Goal: Task Accomplishment & Management: Manage account settings

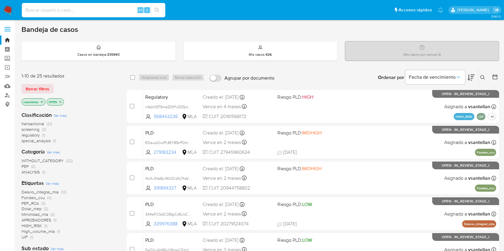
click at [104, 13] on input at bounding box center [93, 10] width 143 height 8
paste input "195556654"
type input "195556654"
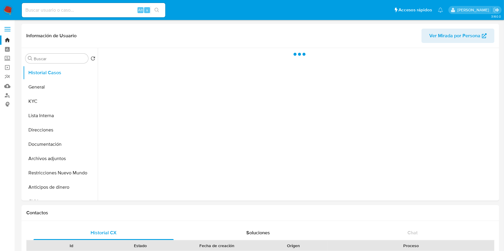
select select "10"
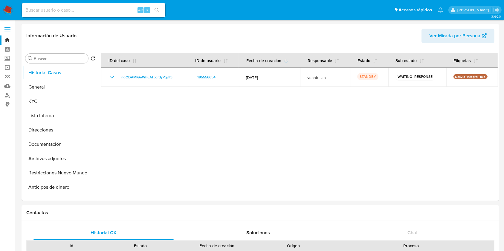
click at [70, 10] on input at bounding box center [93, 10] width 143 height 8
paste input "127159214"
type input "127159214"
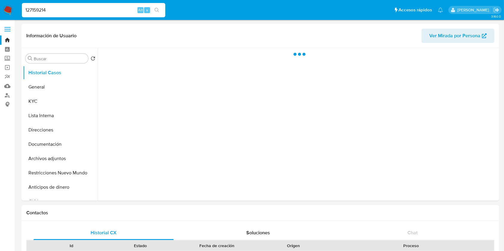
select select "10"
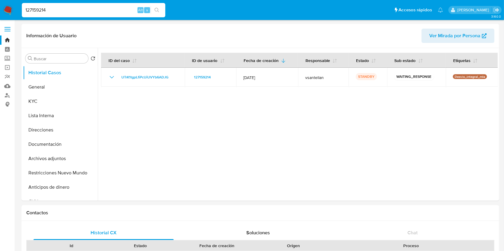
drag, startPoint x: 59, startPoint y: 11, endPoint x: 0, endPoint y: -13, distance: 64.1
paste input "430753710"
type input "1430753710"
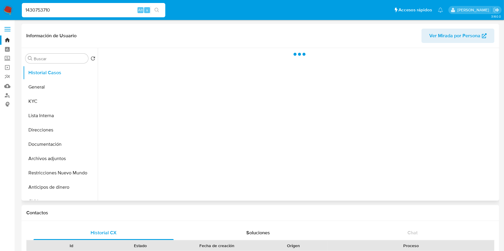
select select "10"
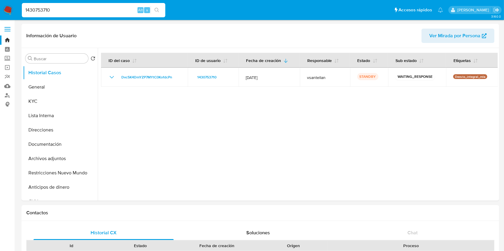
drag, startPoint x: 68, startPoint y: 12, endPoint x: 0, endPoint y: 17, distance: 67.9
click at [0, 17] on nav "Pausado Ver notificaciones 1430753710 Alt s Accesos rápidos Presiona las siguie…" at bounding box center [252, 10] width 504 height 20
paste input "75297058"
type input "175297058"
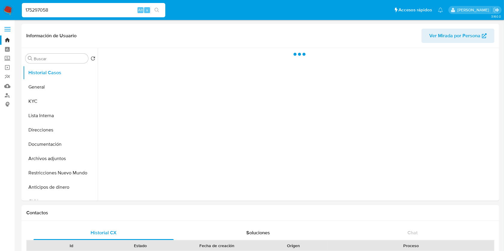
select select "10"
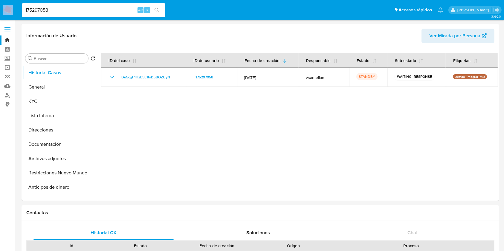
drag, startPoint x: 60, startPoint y: 14, endPoint x: 0, endPoint y: 13, distance: 60.0
click at [0, 13] on nav "Pausado Ver notificaciones 175297058 Alt s Accesos rápidos Presiona las siguien…" at bounding box center [252, 10] width 504 height 20
drag, startPoint x: 38, startPoint y: 7, endPoint x: 0, endPoint y: 5, distance: 38.0
click at [0, 5] on nav "Pausado Ver notificaciones 175297058 Alt s Accesos rápidos Presiona las siguien…" at bounding box center [252, 10] width 504 height 20
paste input "2214149253"
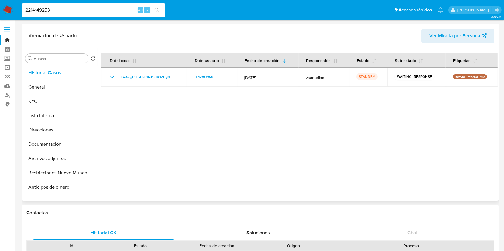
type input "2214149253"
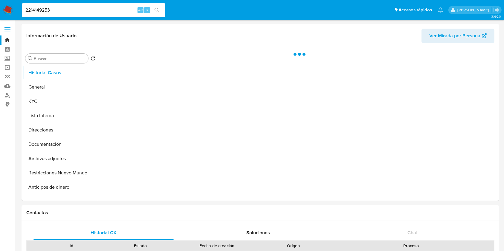
select select "10"
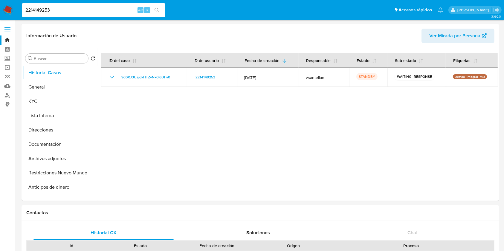
drag, startPoint x: 53, startPoint y: 8, endPoint x: 0, endPoint y: -1, distance: 53.4
paste input "339976388"
type input "339976388"
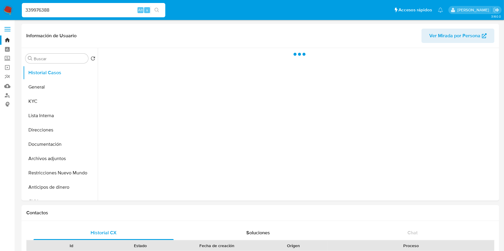
select select "10"
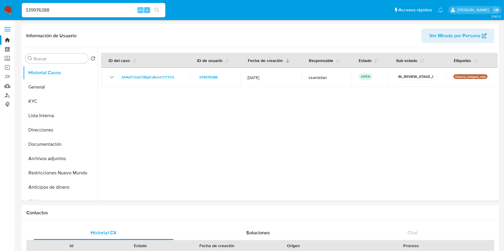
drag, startPoint x: 56, startPoint y: 10, endPoint x: 0, endPoint y: -8, distance: 59.3
paste input "6699867"
type input "6699867"
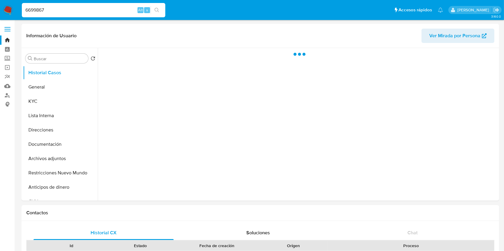
select select "10"
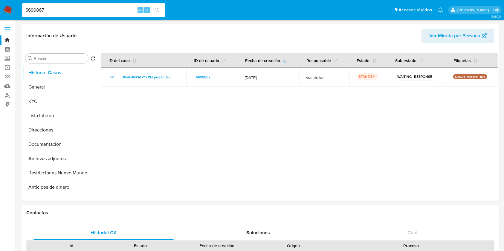
drag, startPoint x: 75, startPoint y: 13, endPoint x: 0, endPoint y: 0, distance: 76.1
click at [0, 0] on nav "Pausado Ver notificaciones 6699867 Alt s Accesos rápidos Presiona las siguiente…" at bounding box center [252, 10] width 504 height 20
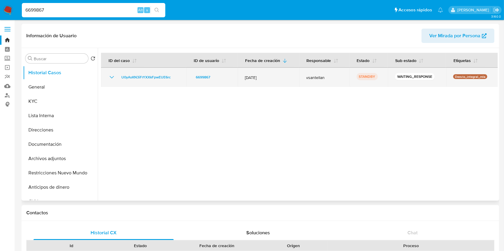
paste input "1291526122"
type input "1291526122"
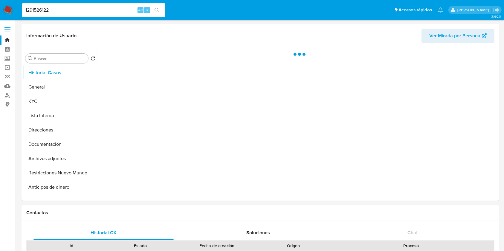
select select "10"
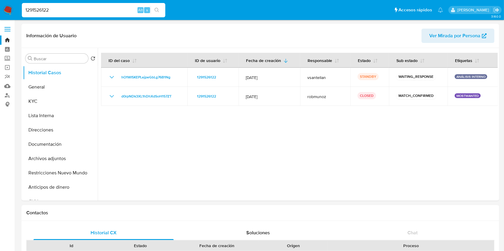
click at [10, 8] on img at bounding box center [8, 10] width 10 height 10
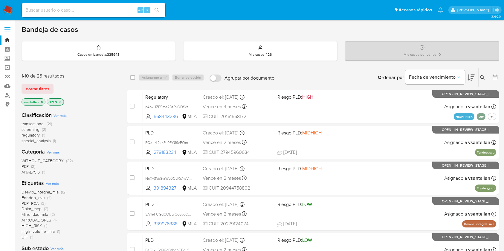
click at [435, 35] on div "Bandeja de casos Casos en bandeja : 335943 Mis casos : 426 Mis casos por vencer…" at bounding box center [260, 246] width 477 height 443
click at [72, 13] on input at bounding box center [93, 10] width 143 height 8
paste input "195556654"
type input "195556654"
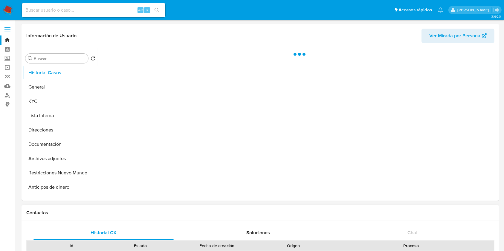
select select "10"
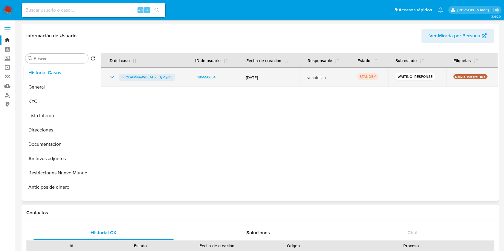
click at [143, 75] on span "ngODAMlGeWhuATbcrdyPgjH3" at bounding box center [146, 77] width 51 height 7
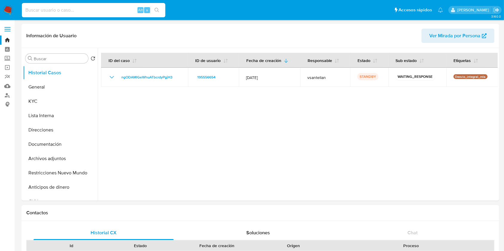
click at [47, 11] on input at bounding box center [93, 10] width 143 height 8
paste input "1291526122"
type input "1291526122"
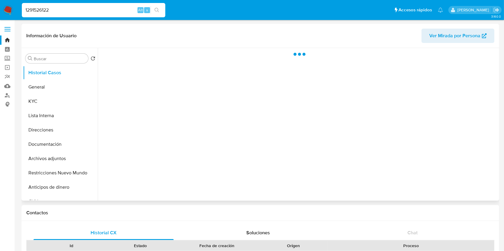
select select "10"
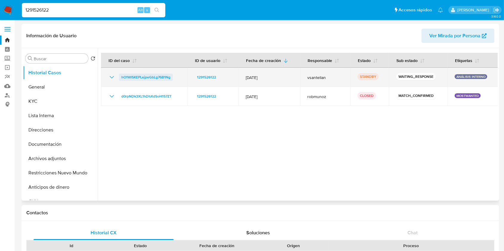
click at [134, 78] on span "hO1WI5KEPLejpeGbLg76B1Ng" at bounding box center [145, 77] width 49 height 7
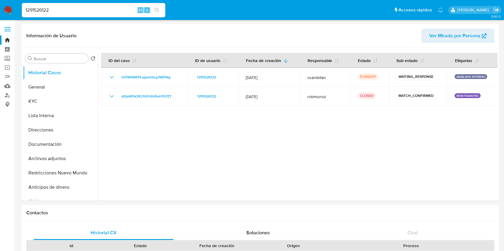
click at [9, 10] on img at bounding box center [8, 10] width 10 height 10
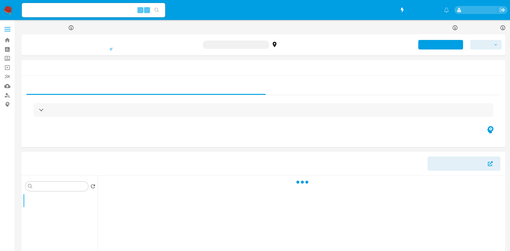
select select "10"
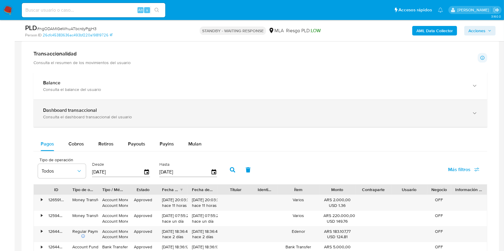
scroll to position [438, 0]
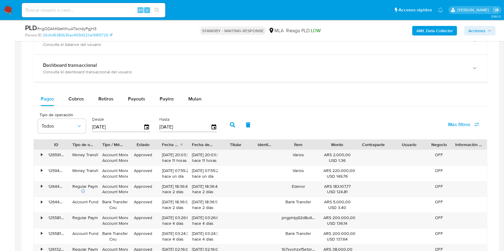
click at [199, 106] on div "Pagos Cobros Retiros Payouts Payins Mulan Tipo de operación Todos Desde 21/06/2…" at bounding box center [259, 208] width 453 height 232
click at [188, 93] on button "Mulan" at bounding box center [194, 99] width 27 height 14
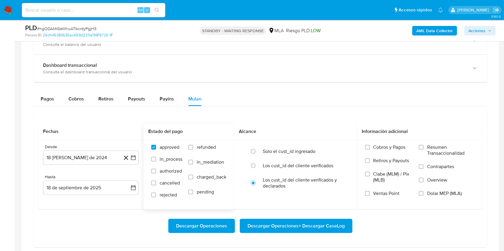
click at [212, 143] on div "approved in_process authorized cancelled rejected refunded in_mediation charged…" at bounding box center [188, 174] width 90 height 69
click at [209, 145] on span "refunded" at bounding box center [206, 148] width 19 height 6
click at [193, 145] on input "refunded" at bounding box center [190, 147] width 5 height 5
checkbox input "true"
click at [449, 196] on span "Dolar MEP (MLA)" at bounding box center [444, 194] width 35 height 6
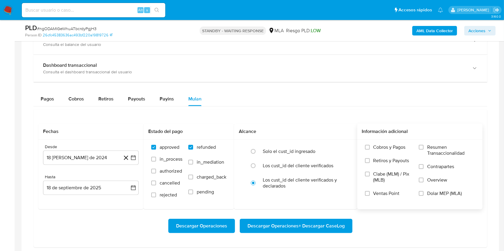
click at [423, 196] on input "Dolar MEP (MLA)" at bounding box center [420, 193] width 5 height 5
click at [100, 158] on button "18 [PERSON_NAME] de 2024" at bounding box center [91, 158] width 96 height 14
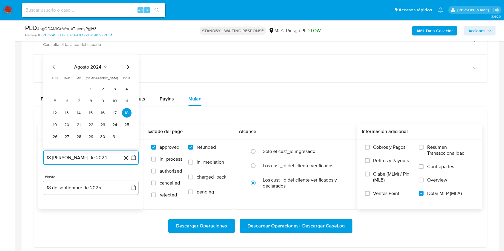
click at [94, 65] on span "agosto 2024" at bounding box center [87, 67] width 27 height 6
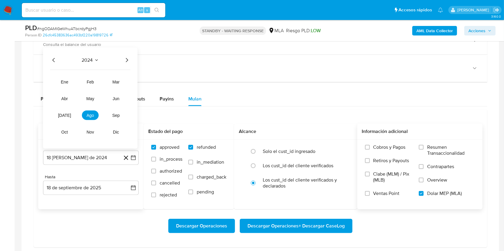
click at [126, 59] on icon "Año siguiente" at bounding box center [126, 60] width 7 height 7
drag, startPoint x: 99, startPoint y: 99, endPoint x: 96, endPoint y: 99, distance: 3.3
click at [97, 99] on tr "ene feb mar abr may jun jul ago sep oct nov dic" at bounding box center [90, 107] width 68 height 60
click at [95, 99] on button "may" at bounding box center [90, 99] width 17 height 10
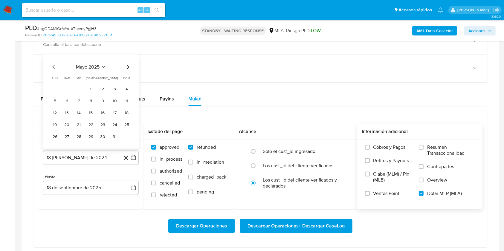
drag, startPoint x: 91, startPoint y: 91, endPoint x: 91, endPoint y: 103, distance: 12.2
click at [91, 91] on button "1" at bounding box center [91, 90] width 10 height 10
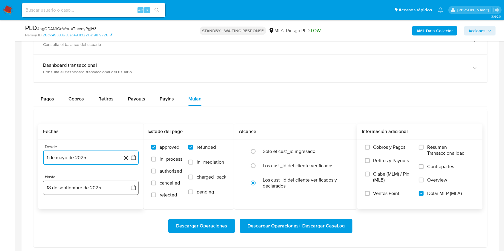
click at [83, 188] on button "18 de septiembre de 2025" at bounding box center [91, 188] width 96 height 14
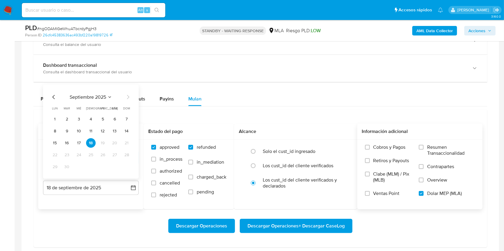
drag, startPoint x: 55, startPoint y: 98, endPoint x: 60, endPoint y: 113, distance: 16.4
click at [55, 99] on icon "Mes anterior" at bounding box center [53, 97] width 7 height 7
click at [126, 168] on button "31" at bounding box center [127, 167] width 10 height 10
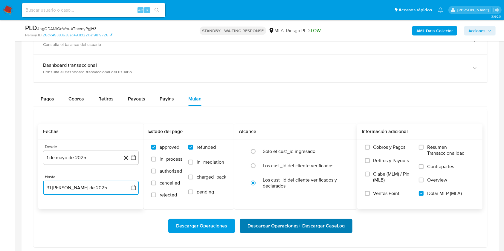
click at [282, 223] on span "Descargar Operaciones + Descargar CaseLog" at bounding box center [295, 226] width 97 height 13
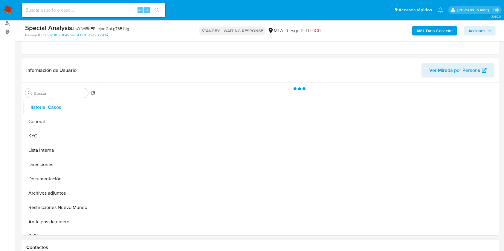
scroll to position [159, 0]
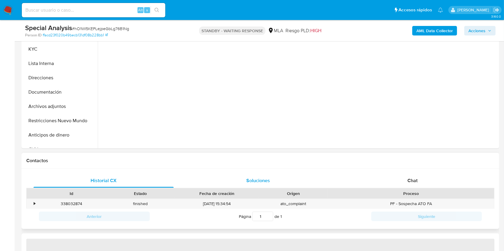
select select "10"
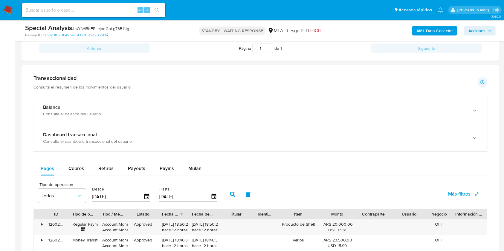
scroll to position [358, 0]
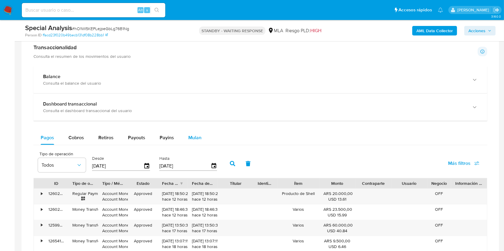
click at [201, 137] on button "Mulan" at bounding box center [194, 138] width 27 height 14
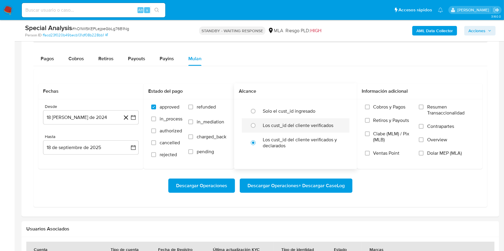
scroll to position [438, 0]
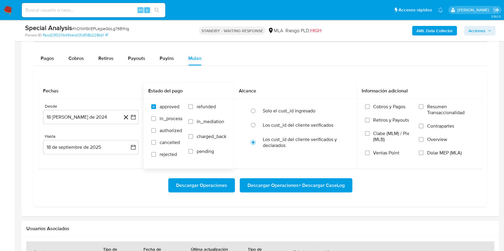
click at [212, 102] on div "approved in_process authorized cancelled rejected refunded in_mediation charged…" at bounding box center [188, 133] width 90 height 69
click at [212, 105] on span "refunded" at bounding box center [206, 107] width 19 height 6
click at [193, 105] on input "refunded" at bounding box center [190, 107] width 5 height 5
checkbox input "true"
click at [450, 151] on span "Dolar MEP (MLA)" at bounding box center [444, 153] width 35 height 6
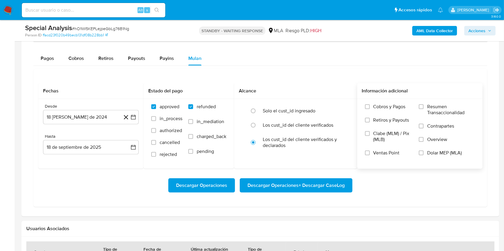
click at [423, 151] on input "Dolar MEP (MLA)" at bounding box center [420, 153] width 5 height 5
click at [68, 121] on button "18 de agosto de 2024" at bounding box center [91, 117] width 96 height 14
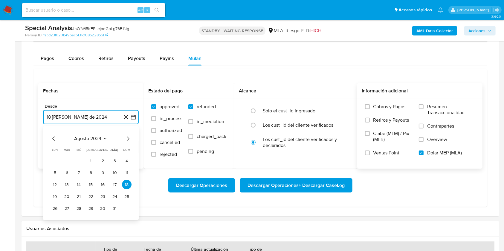
click at [88, 138] on span "agosto 2024" at bounding box center [87, 139] width 27 height 6
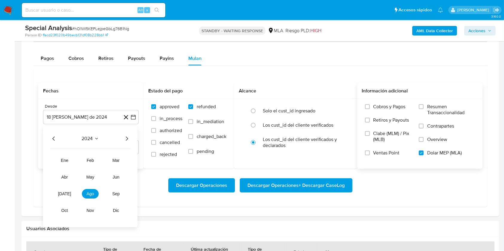
click at [127, 138] on icon "Año siguiente" at bounding box center [127, 139] width 2 height 4
click at [88, 177] on span "may" at bounding box center [90, 177] width 8 height 5
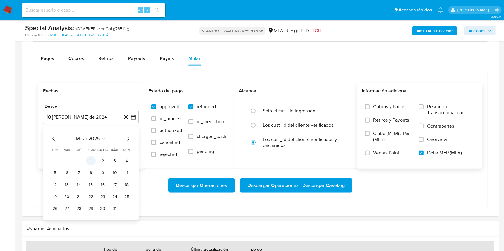
click at [91, 161] on button "1" at bounding box center [91, 161] width 10 height 10
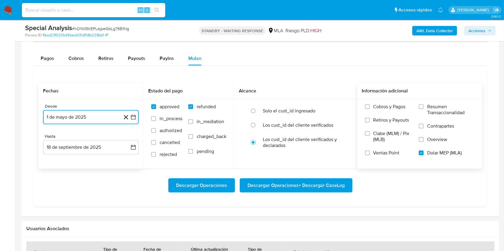
drag, startPoint x: 81, startPoint y: 148, endPoint x: 79, endPoint y: 139, distance: 8.7
click at [81, 148] on button "18 de septiembre de 2025" at bounding box center [91, 147] width 96 height 14
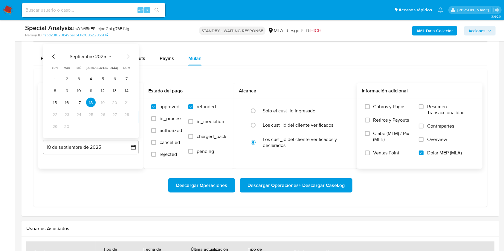
click at [55, 58] on icon "Mes anterior" at bounding box center [53, 56] width 7 height 7
click at [127, 127] on button "31" at bounding box center [127, 127] width 10 height 10
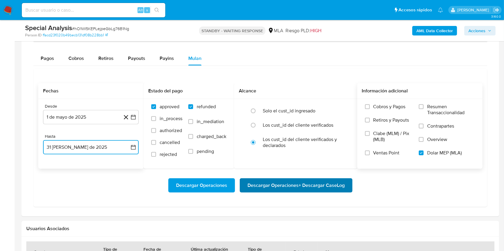
click at [308, 185] on span "Descargar Operaciones + Descargar CaseLog" at bounding box center [295, 185] width 97 height 13
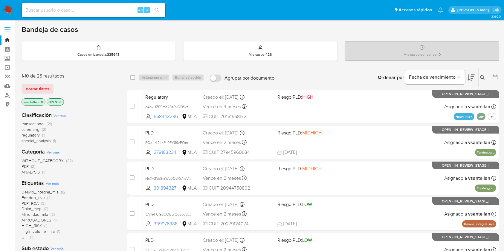
click at [481, 77] on icon at bounding box center [482, 77] width 5 height 5
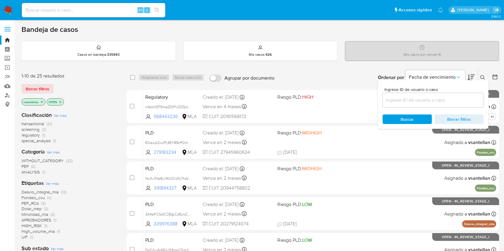
click at [443, 98] on input at bounding box center [432, 100] width 101 height 8
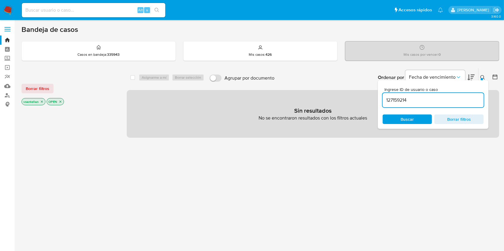
click at [480, 76] on icon at bounding box center [482, 77] width 4 height 4
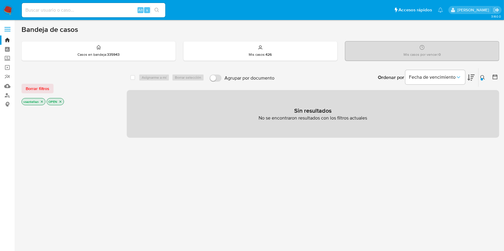
click at [60, 102] on icon "close-filter" at bounding box center [60, 102] width 2 height 2
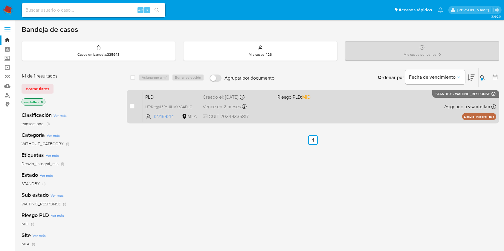
click at [425, 104] on div "PLD UTrK1tgpLfiPcUiUVYb6ADJG 127159214 MLA Riesgo PLD: MID Creado el: 12/09/202…" at bounding box center [319, 107] width 353 height 30
click at [313, 102] on div "PLD UTrK1tgpLfiPcUiUVYb6ADJG 127159214 MLA Riesgo PLD: MID Creado el: 12/09/202…" at bounding box center [319, 107] width 353 height 30
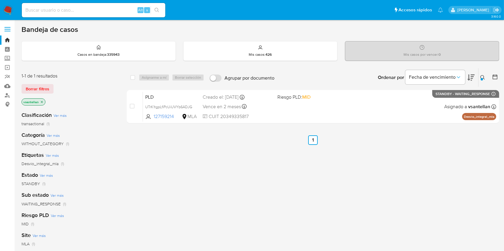
click at [487, 78] on div "Ordenar por Fecha de vencimiento No es posible ordenar los resultados mientras …" at bounding box center [388, 77] width 222 height 19
click at [481, 77] on icon at bounding box center [482, 77] width 5 height 5
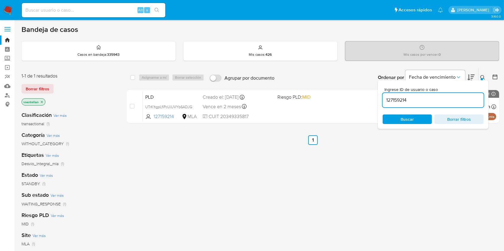
click at [445, 102] on input "127159214" at bounding box center [432, 100] width 101 height 8
click at [481, 75] on icon at bounding box center [482, 77] width 5 height 5
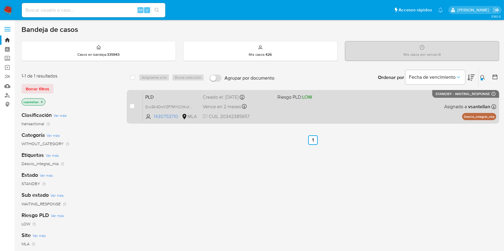
click at [426, 93] on div "PLD Dvc5K4DmYZP7MYtC0KofdcPn 1430753710 MLA Riesgo PLD: LOW Creado el: 12/09/20…" at bounding box center [319, 107] width 353 height 30
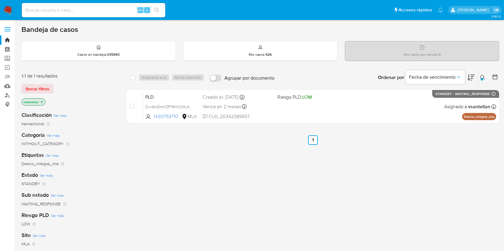
drag, startPoint x: 480, startPoint y: 75, endPoint x: 401, endPoint y: 95, distance: 80.8
click at [479, 75] on button at bounding box center [483, 77] width 10 height 7
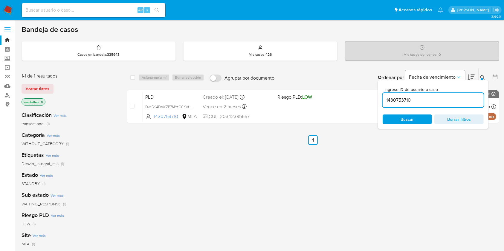
click at [423, 100] on input "1430753710" at bounding box center [432, 100] width 101 height 8
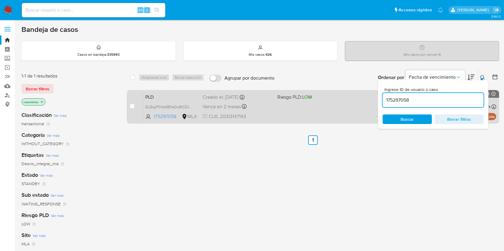
click at [339, 116] on div "PLD Du5ojjF1Hzb5E1tsDuBOZUyN 175297058 MLA Riesgo PLD: LOW Creado el: 12/09/202…" at bounding box center [319, 107] width 353 height 30
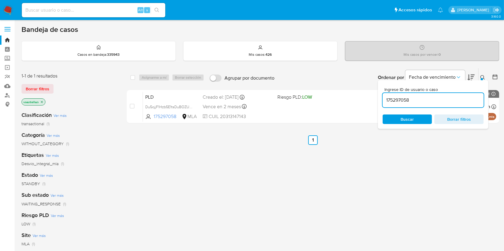
click at [438, 101] on input "175297058" at bounding box center [432, 100] width 101 height 8
paste input "2214149253"
click at [480, 77] on icon at bounding box center [482, 77] width 4 height 4
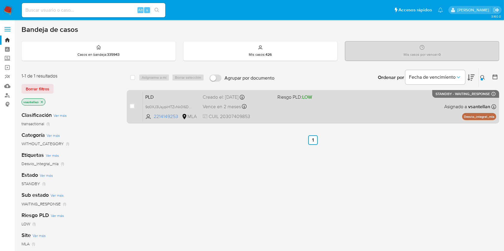
click at [430, 115] on div "PLD 9d0XJ3UsjqkHTZvNk0l6DFy0 2214149253 MLA Riesgo PLD: LOW Creado el: 12/09/20…" at bounding box center [319, 107] width 353 height 30
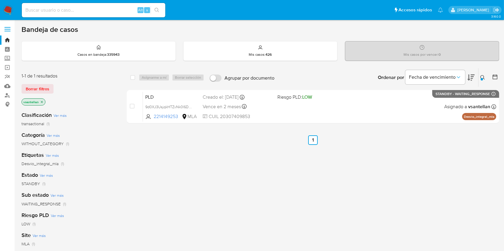
click at [481, 77] on icon at bounding box center [482, 77] width 5 height 5
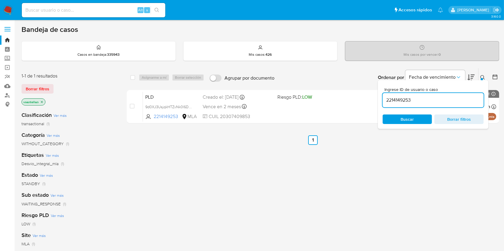
click at [426, 99] on input "2214149253" at bounding box center [432, 100] width 101 height 8
type input "399135710"
click at [483, 75] on icon at bounding box center [482, 77] width 5 height 5
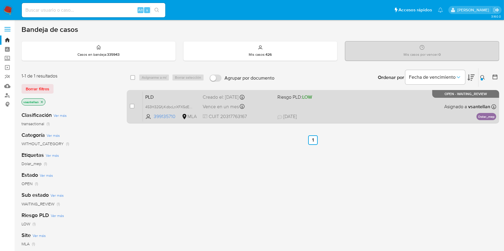
click at [437, 113] on div "PLD 453H32GfyKdbcLnXFX5dEFni 399135710 MLA Riesgo PLD: LOW Creado el: 12/08/202…" at bounding box center [319, 107] width 353 height 30
click at [132, 107] on input "checkbox" at bounding box center [132, 106] width 5 height 5
checkbox input "true"
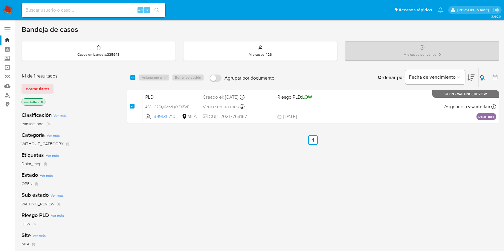
checkbox input "true"
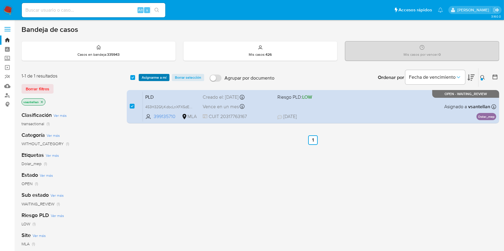
click at [153, 78] on span "Asignarme a mí" at bounding box center [154, 78] width 25 height 6
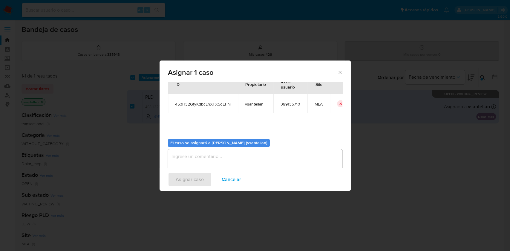
scroll to position [30, 0]
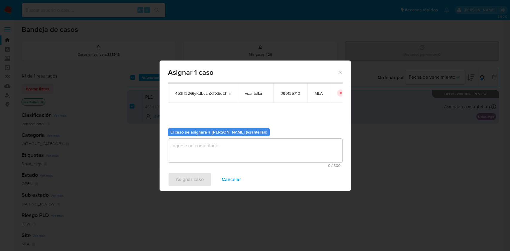
drag, startPoint x: 209, startPoint y: 150, endPoint x: 207, endPoint y: 154, distance: 5.0
click at [208, 150] on textarea "assign-modal" at bounding box center [255, 151] width 174 height 24
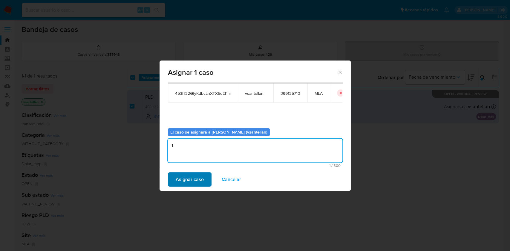
type textarea "1"
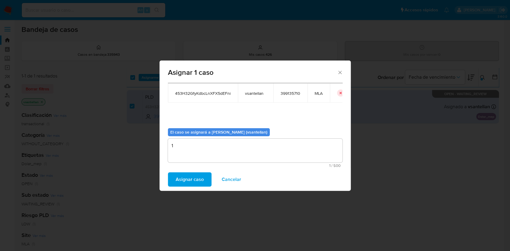
click at [191, 181] on span "Asignar caso" at bounding box center [190, 179] width 28 height 13
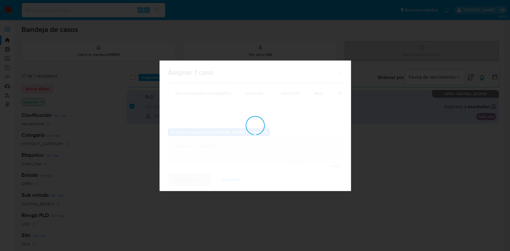
checkbox input "false"
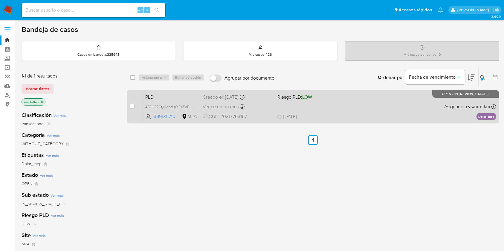
click at [352, 109] on div "PLD 453H32GfyKdbcLnXFX5dEFni 399135710 MLA Riesgo PLD: LOW Creado el: 12/08/202…" at bounding box center [319, 107] width 353 height 30
click at [134, 107] on input "checkbox" at bounding box center [132, 106] width 5 height 5
checkbox input "true"
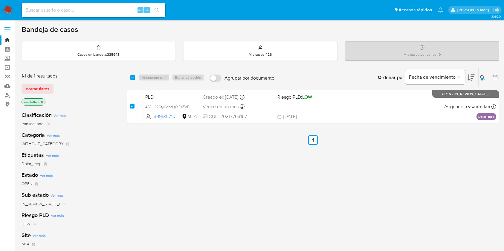
checkbox input "true"
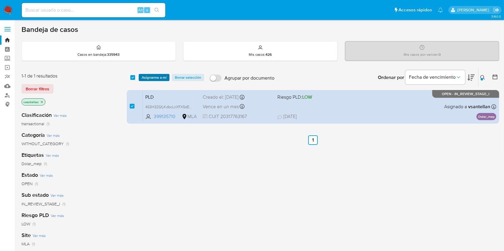
click at [156, 76] on span "Asignarme a mí" at bounding box center [154, 78] width 25 height 6
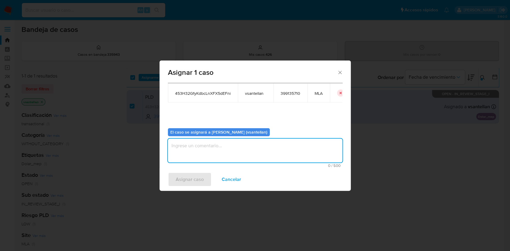
drag, startPoint x: 199, startPoint y: 160, endPoint x: 191, endPoint y: 188, distance: 28.5
click at [199, 160] on textarea "assign-modal" at bounding box center [255, 151] width 174 height 24
type textarea "1"
click at [191, 188] on div "Asignar caso Cancelar" at bounding box center [254, 179] width 191 height 23
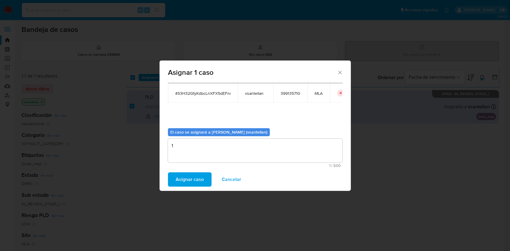
click at [190, 182] on span "Asignar caso" at bounding box center [190, 179] width 28 height 13
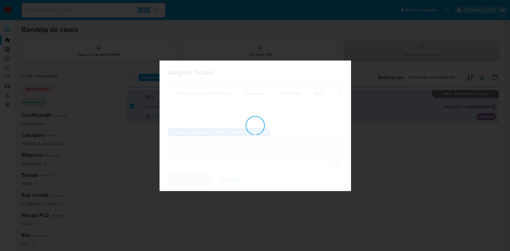
checkbox input "false"
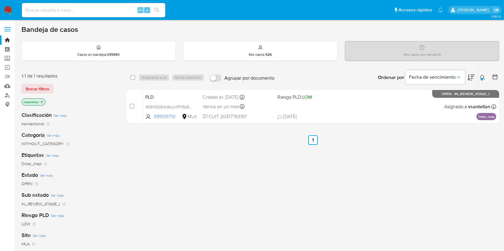
click at [8, 10] on img at bounding box center [8, 10] width 10 height 10
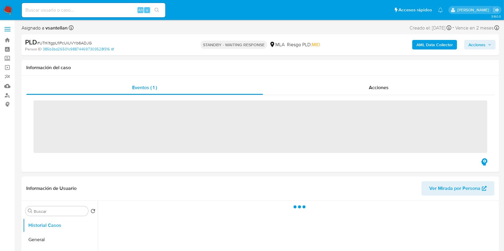
scroll to position [159, 0]
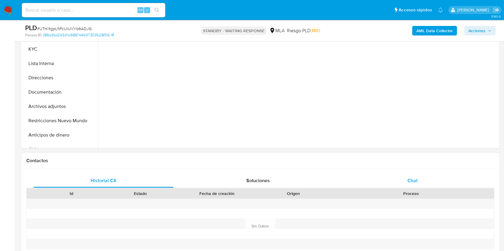
click at [419, 181] on div "Chat" at bounding box center [412, 181] width 140 height 14
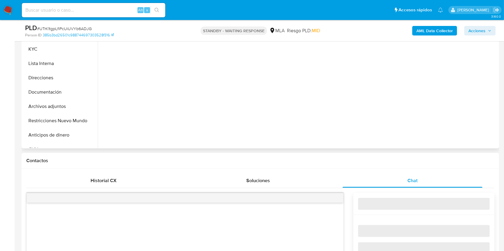
select select "10"
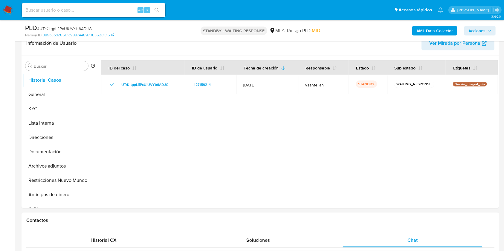
scroll to position [91, 0]
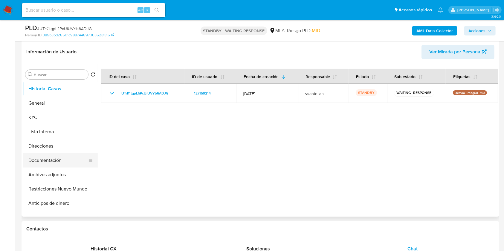
click at [48, 162] on button "Documentación" at bounding box center [58, 161] width 70 height 14
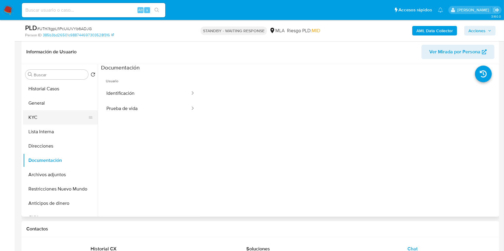
click at [44, 119] on button "KYC" at bounding box center [58, 118] width 70 height 14
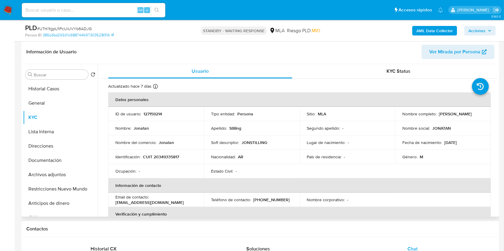
click at [172, 156] on p "CUIT 20349335817" at bounding box center [161, 156] width 36 height 5
copy p "20349335817"
click at [274, 197] on p "[PHONE_NUMBER]" at bounding box center [271, 199] width 36 height 5
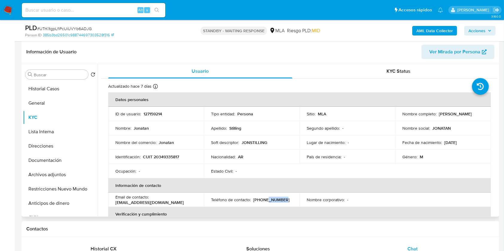
copy p "3388005"
drag, startPoint x: 162, startPoint y: 203, endPoint x: 112, endPoint y: 205, distance: 49.4
click at [112, 205] on td "Email de contacto : [PERSON_NAME][EMAIL_ADDRESS][DOMAIN_NAME]" at bounding box center [156, 200] width 96 height 14
copy p "[EMAIL_ADDRESS][DOMAIN_NAME]"
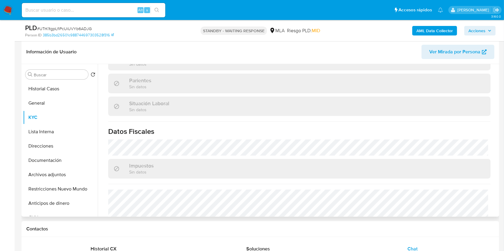
scroll to position [330, 0]
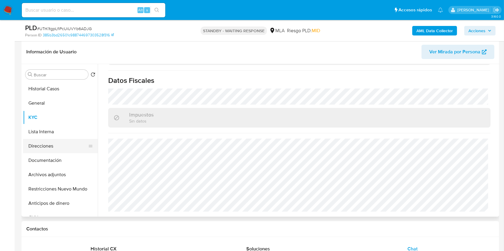
click at [55, 144] on button "Direcciones" at bounding box center [58, 146] width 70 height 14
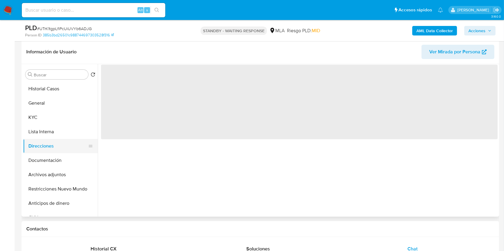
scroll to position [0, 0]
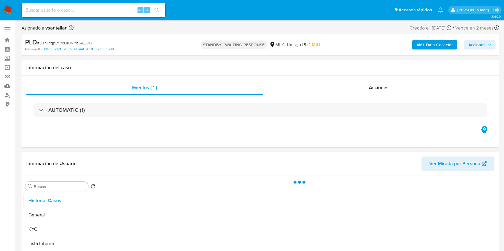
select select "10"
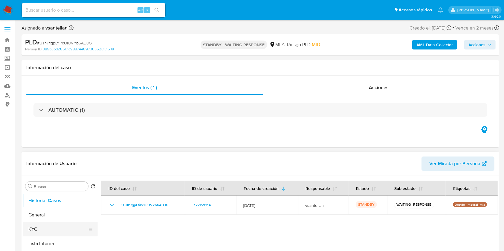
click at [47, 230] on button "KYC" at bounding box center [58, 230] width 70 height 14
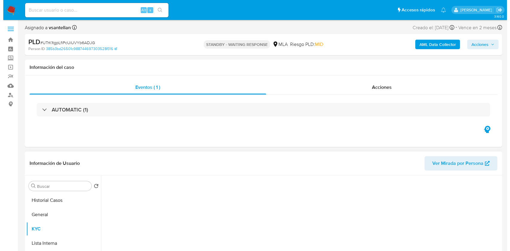
scroll to position [119, 0]
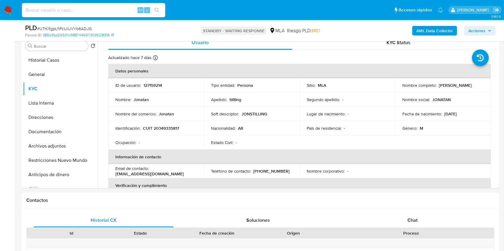
click at [428, 34] on b "AML Data Collector" at bounding box center [434, 31] width 36 height 10
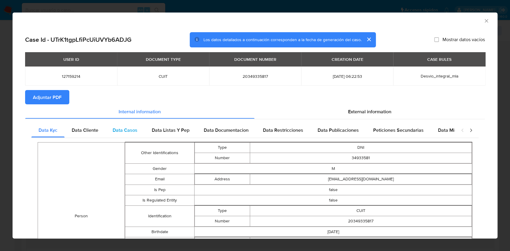
click at [107, 131] on div "Data Casos" at bounding box center [124, 130] width 39 height 14
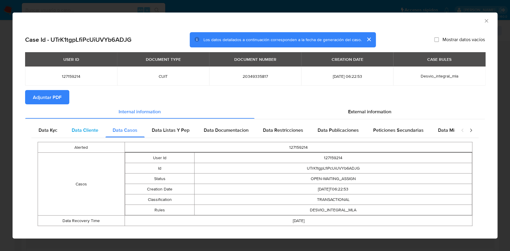
click at [93, 134] on span "Data Cliente" at bounding box center [85, 130] width 27 height 7
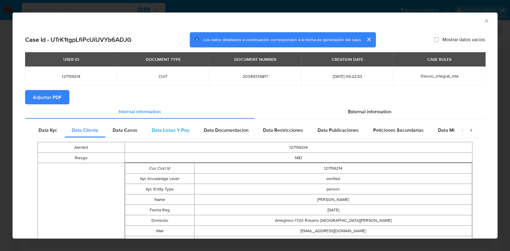
click at [175, 136] on div "Data Listas Y Pep" at bounding box center [171, 130] width 52 height 14
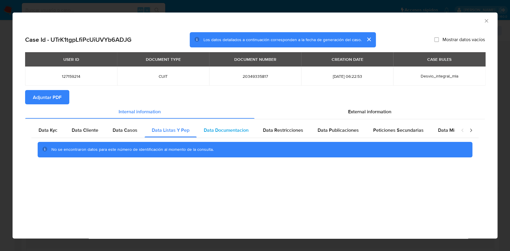
click at [225, 134] on div "Data Documentacion" at bounding box center [226, 130] width 59 height 14
drag, startPoint x: 278, startPoint y: 138, endPoint x: 280, endPoint y: 134, distance: 4.9
click at [278, 136] on div "Data Kyc Data Cliente Data Casos Data Listas Y Pep Data Documentacion Data Rest…" at bounding box center [254, 142] width 447 height 39
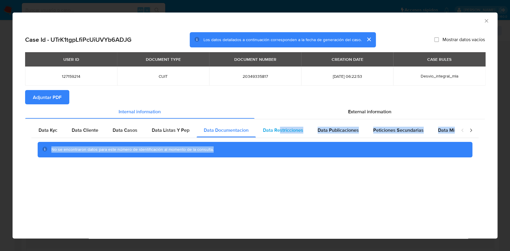
drag, startPoint x: 280, startPoint y: 134, endPoint x: 285, endPoint y: 133, distance: 4.6
click at [281, 134] on span "Data Restricciones" at bounding box center [283, 130] width 40 height 7
drag, startPoint x: 312, startPoint y: 128, endPoint x: 346, endPoint y: 132, distance: 34.0
click at [312, 128] on div "Data Publicaciones" at bounding box center [338, 130] width 56 height 14
click at [346, 131] on span "Data Publicaciones" at bounding box center [337, 130] width 41 height 7
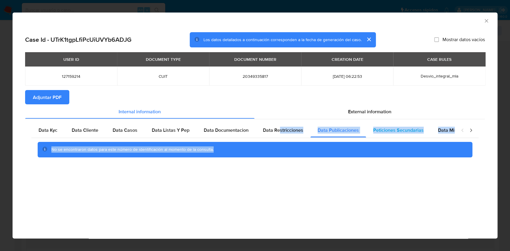
click at [389, 127] on span "Peticiones Secundarias" at bounding box center [398, 130] width 50 height 7
click at [438, 129] on span "Data Minoridad" at bounding box center [454, 130] width 33 height 7
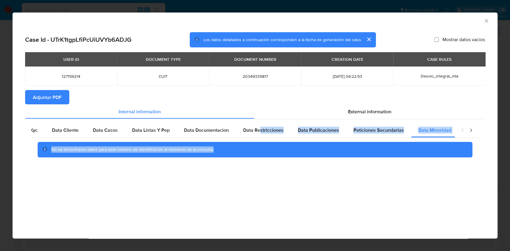
scroll to position [0, 20]
click at [421, 203] on div "AML Data Collector Case Id - UTrK1tgpLfiPcUiUVYb6ADJG Los datos detallados a co…" at bounding box center [255, 126] width 485 height 226
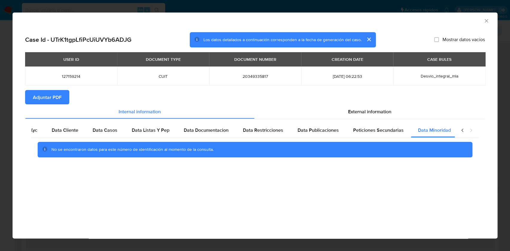
click at [375, 100] on section "Adjuntar PDF" at bounding box center [255, 97] width 460 height 14
click at [375, 105] on div "External information" at bounding box center [369, 112] width 231 height 14
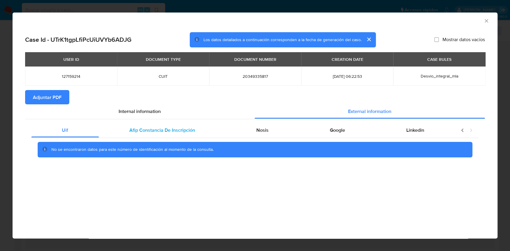
click at [145, 130] on span "Afip Constancia De Inscripción" at bounding box center [162, 130] width 66 height 7
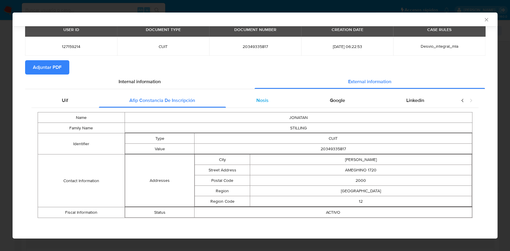
click at [245, 95] on div "Nosis" at bounding box center [262, 100] width 73 height 14
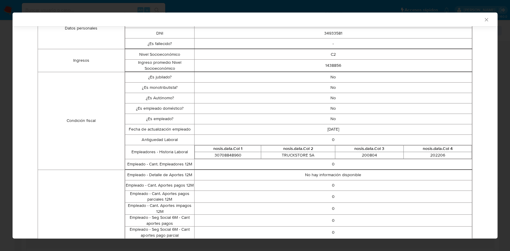
scroll to position [148, 0]
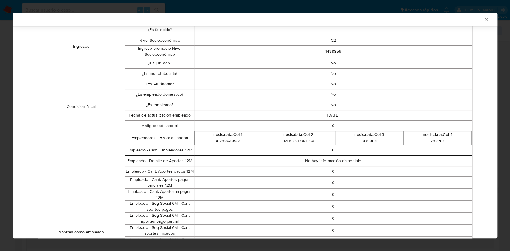
click at [496, 124] on div "AML Data Collector Case Id - UTrK1tgpLfiPcUiUVYb6ADJG Los datos detallados a co…" at bounding box center [255, 125] width 510 height 251
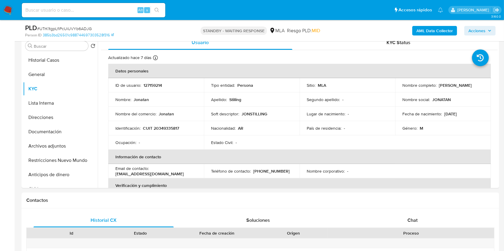
click at [418, 35] on b "AML Data Collector" at bounding box center [434, 31] width 36 height 10
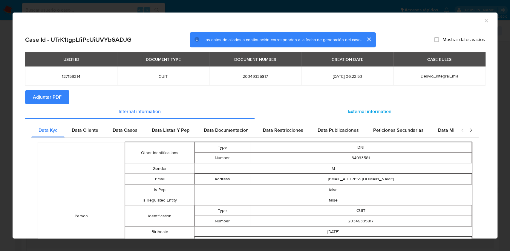
click at [340, 105] on div "External information" at bounding box center [369, 112] width 231 height 14
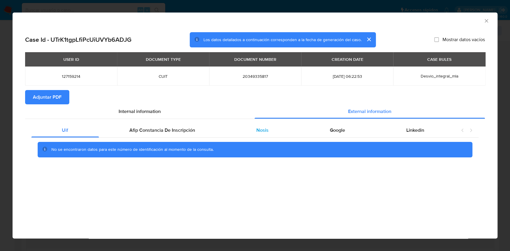
click at [285, 131] on div "Nosis" at bounding box center [262, 130] width 73 height 14
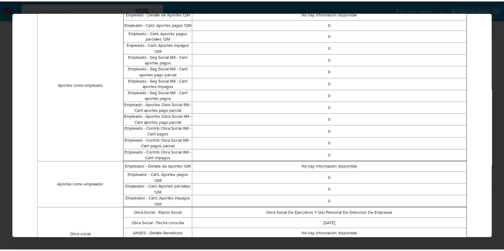
scroll to position [0, 0]
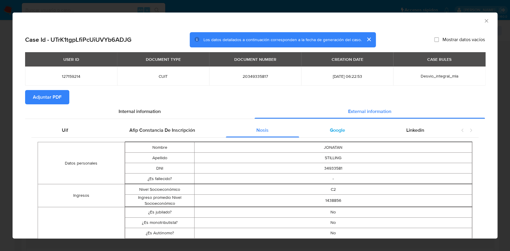
click at [343, 124] on div "Google" at bounding box center [337, 130] width 76 height 14
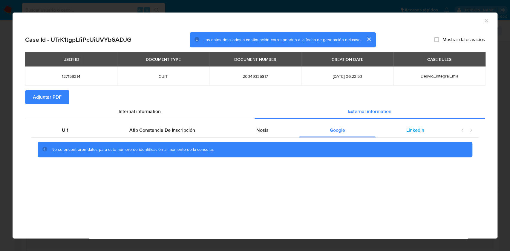
click at [422, 136] on div "Linkedin" at bounding box center [414, 130] width 79 height 14
click at [487, 20] on icon "Cerrar ventana" at bounding box center [486, 21] width 6 height 6
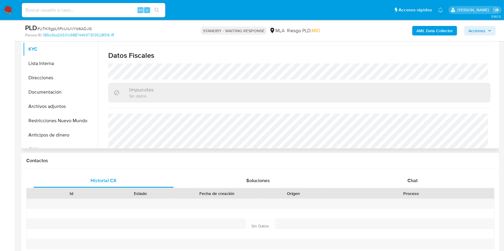
scroll to position [330, 0]
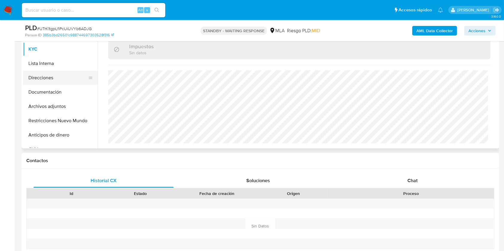
click at [52, 71] on button "Direcciones" at bounding box center [58, 78] width 70 height 14
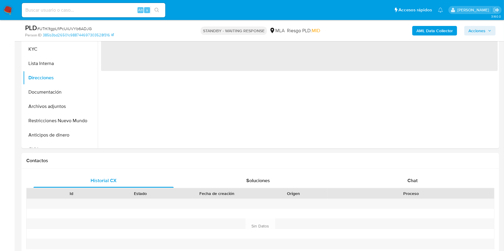
scroll to position [40, 0]
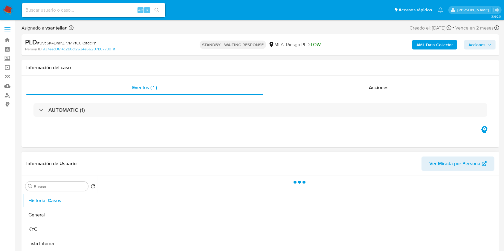
select select "10"
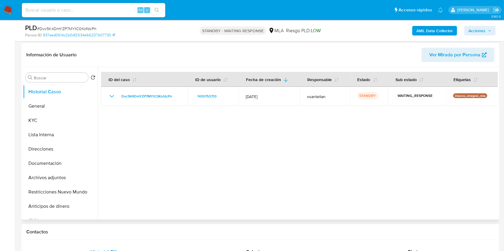
scroll to position [119, 0]
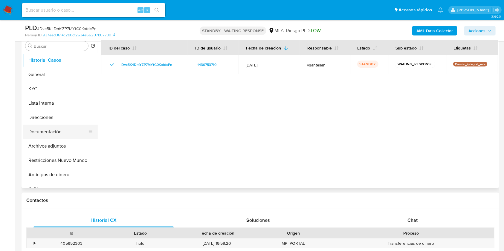
drag, startPoint x: 58, startPoint y: 130, endPoint x: 62, endPoint y: 130, distance: 3.6
click at [58, 131] on button "Documentación" at bounding box center [58, 132] width 70 height 14
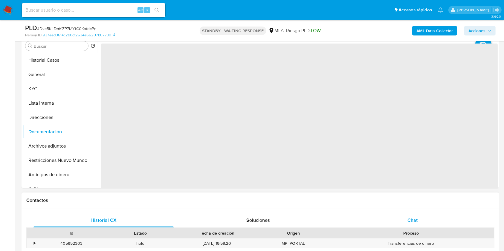
click at [390, 219] on div "Chat" at bounding box center [412, 221] width 140 height 14
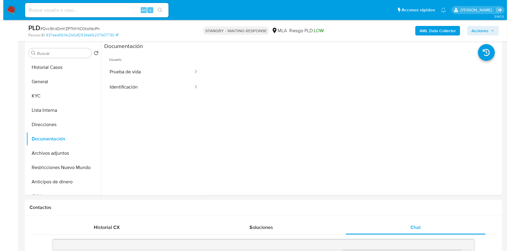
scroll to position [98, 0]
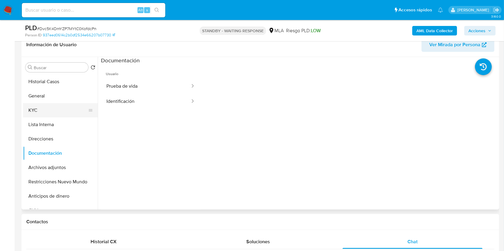
click at [80, 111] on button "KYC" at bounding box center [58, 110] width 70 height 14
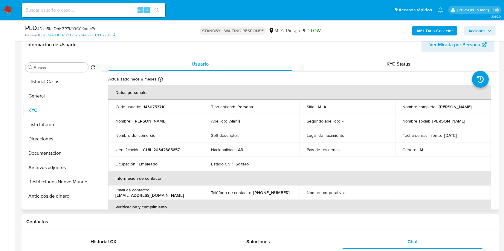
click at [166, 150] on p "CUIL 20342385657" at bounding box center [161, 149] width 37 height 5
drag, startPoint x: 166, startPoint y: 150, endPoint x: 171, endPoint y: 170, distance: 20.0
click at [166, 150] on p "CUIL 20342385657" at bounding box center [161, 149] width 37 height 5
copy p "20342385657"
click at [417, 27] on b "AML Data Collector" at bounding box center [434, 31] width 36 height 10
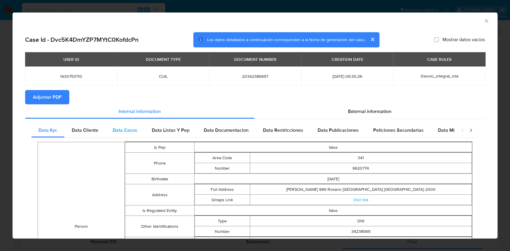
drag, startPoint x: 91, startPoint y: 130, endPoint x: 142, endPoint y: 127, distance: 51.2
click at [91, 130] on span "Data Cliente" at bounding box center [85, 130] width 27 height 7
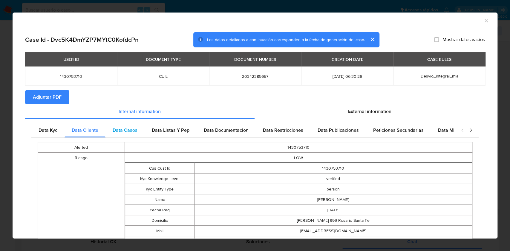
click at [132, 131] on span "Data Casos" at bounding box center [125, 130] width 25 height 7
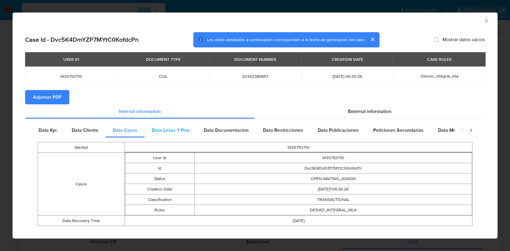
click at [171, 129] on span "Data Listas Y Pep" at bounding box center [171, 130] width 38 height 7
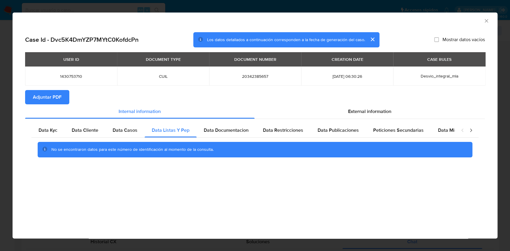
drag, startPoint x: 227, startPoint y: 128, endPoint x: 247, endPoint y: 123, distance: 20.6
click at [227, 128] on span "Data Documentacion" at bounding box center [226, 130] width 45 height 7
click at [300, 129] on span "Data Restricciones" at bounding box center [283, 130] width 40 height 7
click at [322, 123] on div "Data Publicaciones" at bounding box center [338, 130] width 56 height 14
click at [385, 129] on span "Peticiones Secundarias" at bounding box center [398, 130] width 50 height 7
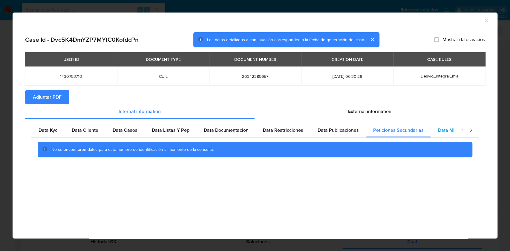
click at [442, 128] on span "Data Minoridad" at bounding box center [454, 130] width 33 height 7
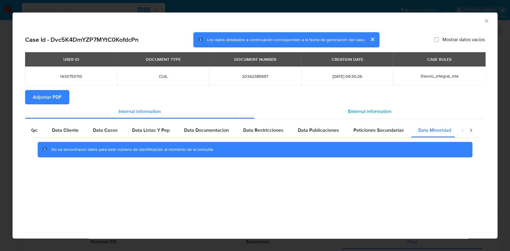
scroll to position [0, 20]
click at [367, 113] on span "External information" at bounding box center [369, 111] width 43 height 7
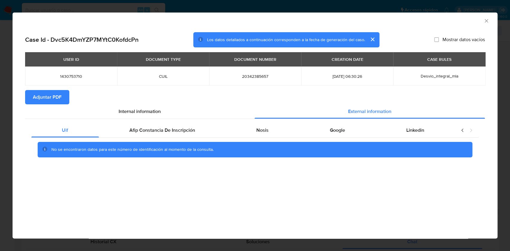
scroll to position [0, 0]
click at [139, 125] on div "Afip Constancia De Inscripción" at bounding box center [162, 130] width 127 height 14
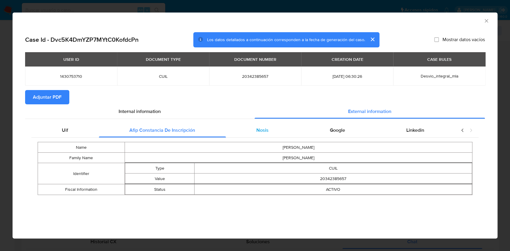
click at [260, 127] on span "Nosis" at bounding box center [262, 130] width 12 height 7
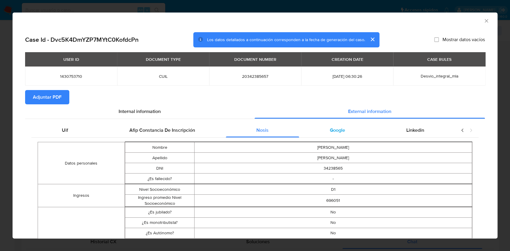
drag, startPoint x: 353, startPoint y: 128, endPoint x: 369, endPoint y: 130, distance: 16.5
click at [353, 128] on div "Google" at bounding box center [337, 130] width 76 height 14
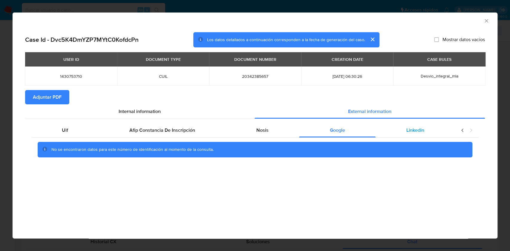
click at [435, 134] on div "Linkedin" at bounding box center [414, 130] width 79 height 14
click at [484, 20] on icon "Cerrar ventana" at bounding box center [486, 21] width 6 height 6
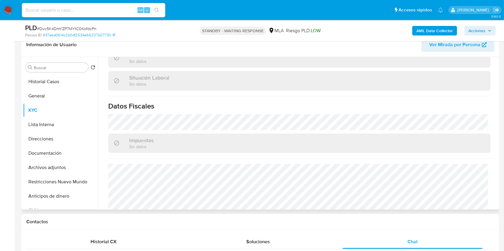
scroll to position [314, 0]
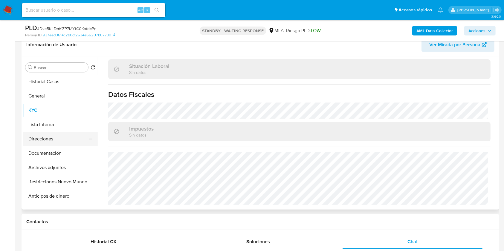
click at [34, 143] on button "Direcciones" at bounding box center [58, 139] width 70 height 14
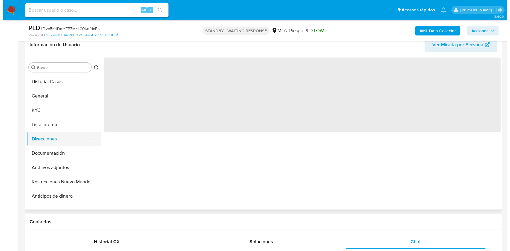
scroll to position [0, 0]
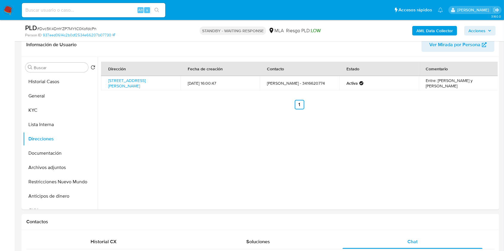
click at [446, 27] on b "AML Data Collector" at bounding box center [434, 31] width 36 height 10
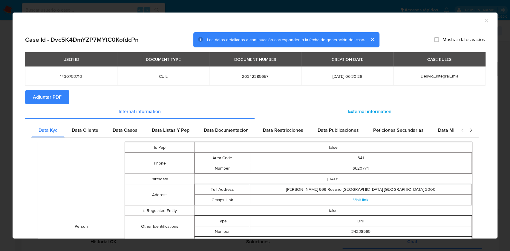
click at [356, 114] on span "External information" at bounding box center [369, 111] width 43 height 7
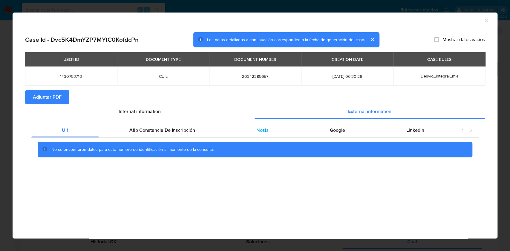
click at [276, 133] on div "Nosis" at bounding box center [262, 130] width 73 height 14
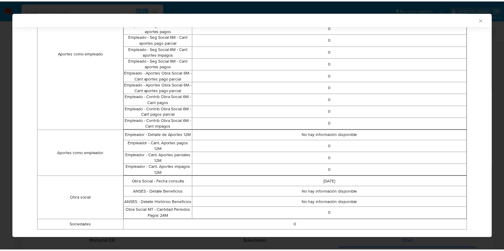
scroll to position [372, 0]
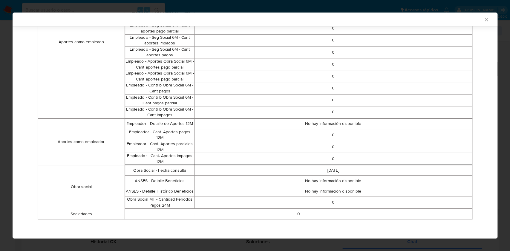
click at [483, 20] on icon "Cerrar ventana" at bounding box center [486, 20] width 6 height 6
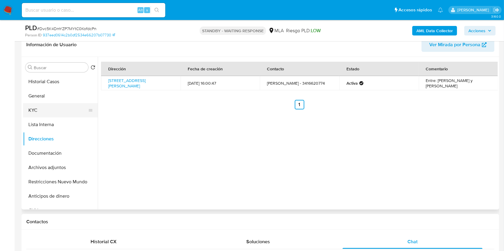
click at [48, 109] on button "KYC" at bounding box center [58, 110] width 70 height 14
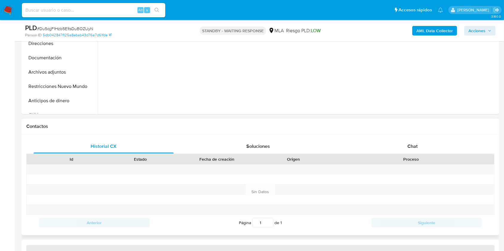
scroll to position [199, 0]
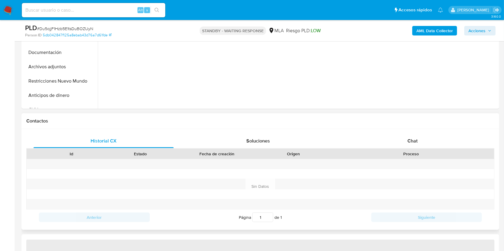
select select "10"
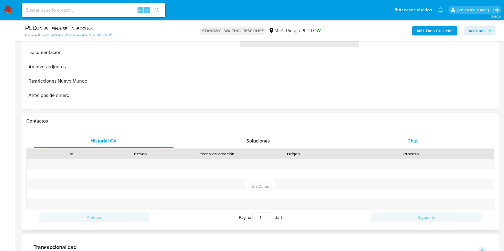
drag, startPoint x: 403, startPoint y: 142, endPoint x: 405, endPoint y: 140, distance: 3.4
click at [402, 142] on div "Chat" at bounding box center [412, 141] width 140 height 14
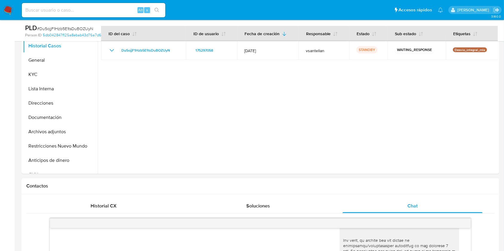
scroll to position [129, 0]
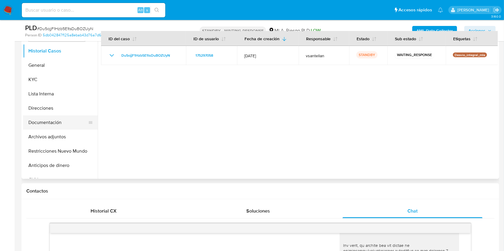
click at [65, 122] on button "Documentación" at bounding box center [58, 123] width 70 height 14
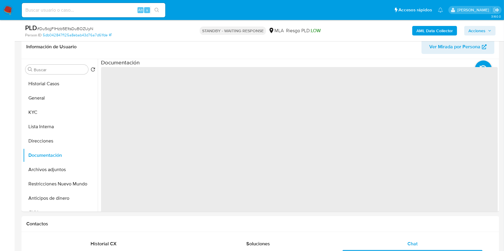
scroll to position [93, 0]
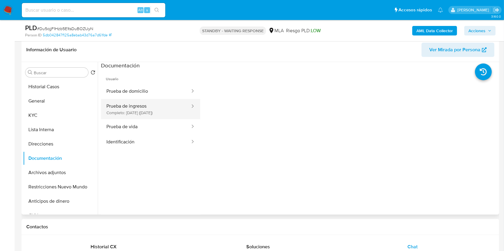
click at [144, 112] on button "Prueba de ingresos Completo: 17/01/2025 (hace 8 meses)" at bounding box center [146, 109] width 90 height 20
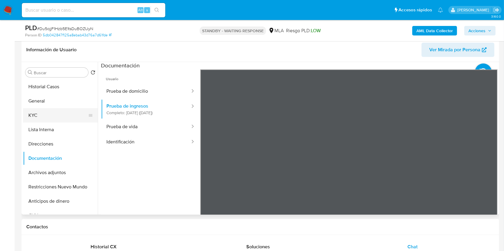
click at [57, 117] on button "KYC" at bounding box center [58, 115] width 70 height 14
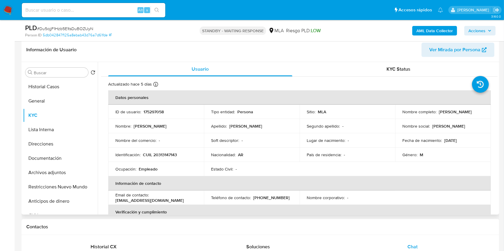
click at [170, 156] on p "CUIL 20313147143" at bounding box center [160, 154] width 34 height 5
copy p "20313147143"
drag, startPoint x: 494, startPoint y: 93, endPoint x: 498, endPoint y: 110, distance: 18.1
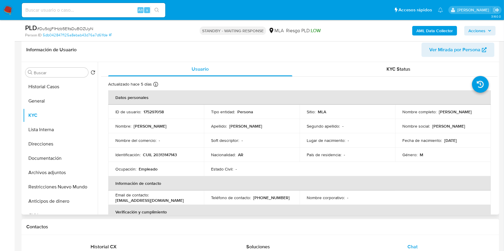
click at [498, 110] on div "Buscar Volver al orden por defecto Historial Casos General KYC Lista Interna Di…" at bounding box center [260, 138] width 477 height 153
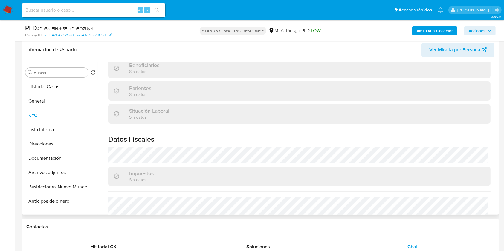
scroll to position [314, 0]
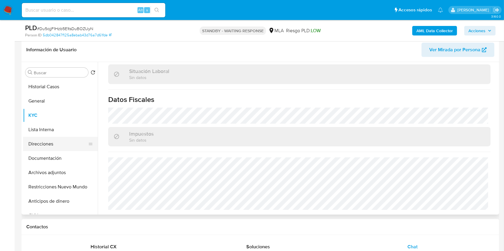
click at [42, 139] on button "Direcciones" at bounding box center [58, 144] width 70 height 14
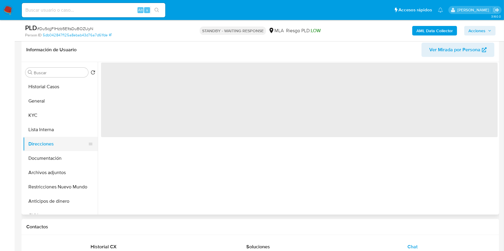
scroll to position [0, 0]
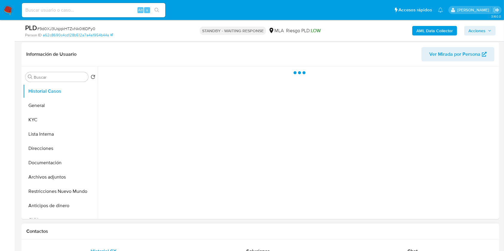
scroll to position [159, 0]
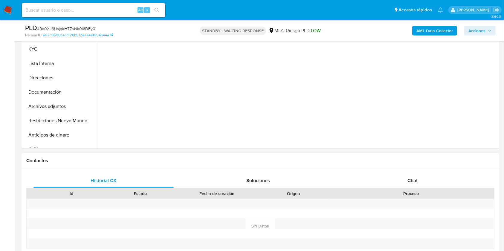
select select "10"
click at [412, 183] on span "Chat" at bounding box center [412, 180] width 10 height 7
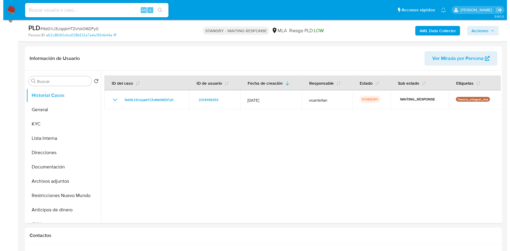
scroll to position [100, 0]
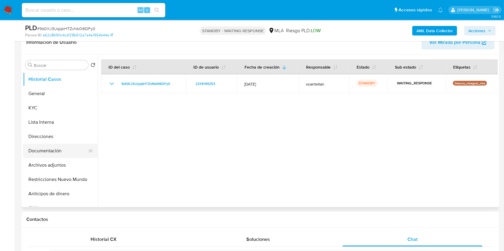
click at [62, 151] on button "Documentación" at bounding box center [58, 151] width 70 height 14
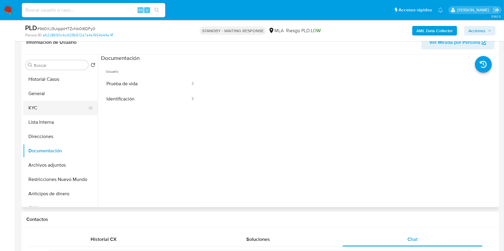
click at [51, 111] on button "KYC" at bounding box center [58, 108] width 70 height 14
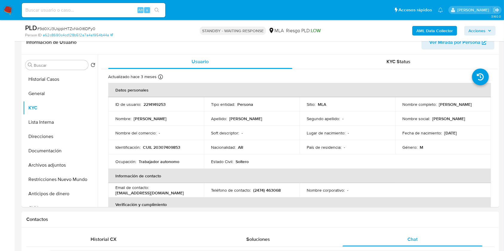
click at [421, 27] on b "AML Data Collector" at bounding box center [434, 31] width 36 height 10
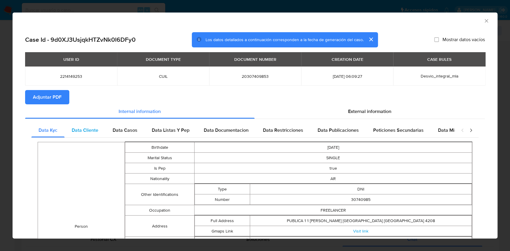
click at [85, 128] on span "Data Cliente" at bounding box center [85, 130] width 27 height 7
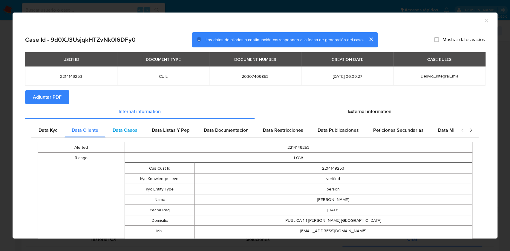
click at [127, 130] on span "Data Casos" at bounding box center [125, 130] width 25 height 7
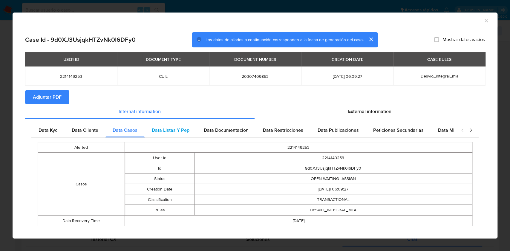
click at [156, 129] on span "Data Listas Y Pep" at bounding box center [171, 130] width 38 height 7
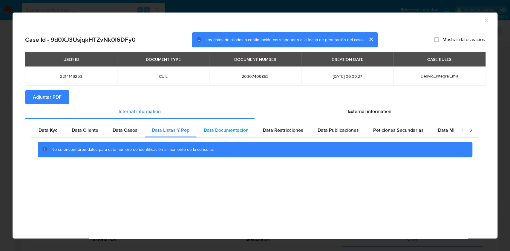
click at [229, 131] on span "Data Documentacion" at bounding box center [226, 130] width 45 height 7
drag, startPoint x: 286, startPoint y: 128, endPoint x: 358, endPoint y: 131, distance: 72.3
click at [286, 128] on span "Data Restricciones" at bounding box center [283, 130] width 40 height 7
click at [360, 131] on div "Data Publicaciones" at bounding box center [338, 130] width 56 height 14
click at [399, 125] on div "Peticiones Secundarias" at bounding box center [398, 130] width 65 height 14
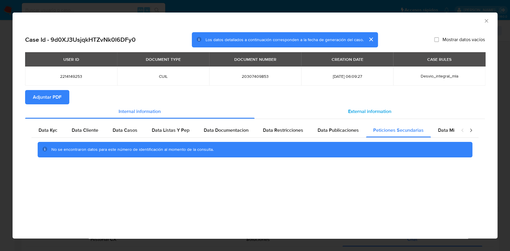
click at [392, 113] on div "External information" at bounding box center [369, 112] width 231 height 14
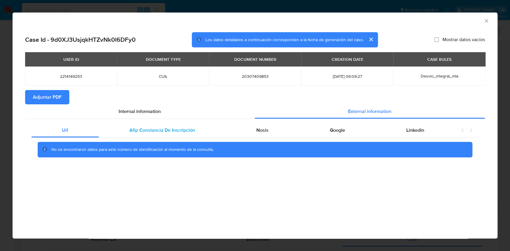
click at [163, 129] on span "Afip Constancia De Inscripción" at bounding box center [162, 130] width 66 height 7
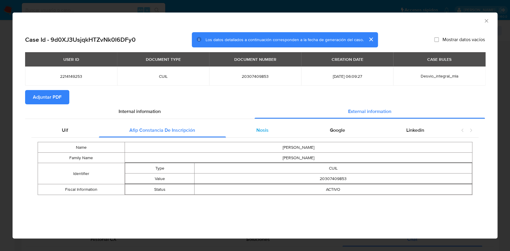
click at [275, 130] on div "Nosis" at bounding box center [262, 130] width 73 height 14
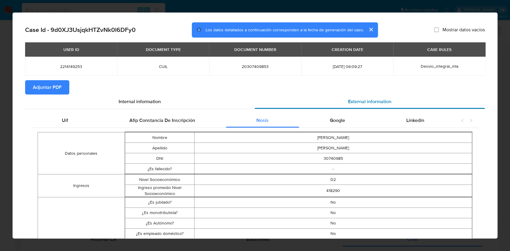
scroll to position [5, 0]
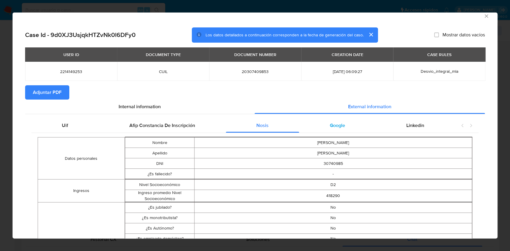
click at [345, 126] on div "Google" at bounding box center [337, 126] width 76 height 14
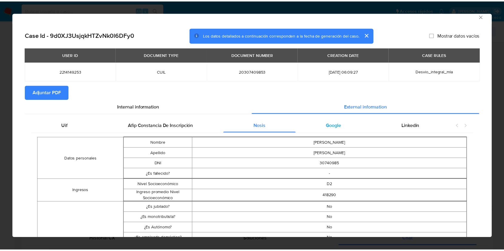
scroll to position [0, 0]
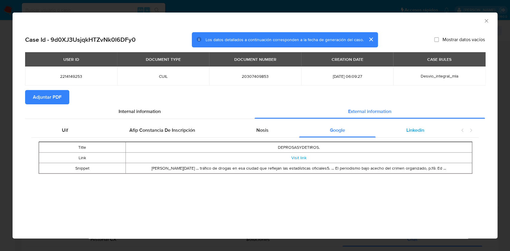
click at [399, 132] on div "Linkedin" at bounding box center [414, 130] width 79 height 14
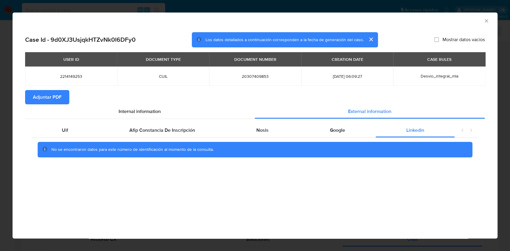
click at [484, 22] on icon "Cerrar ventana" at bounding box center [486, 21] width 6 height 6
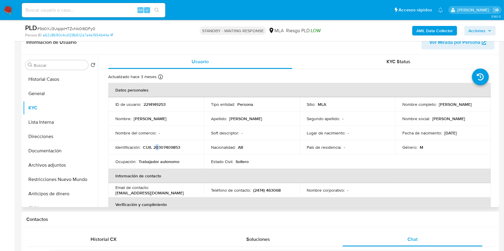
click at [157, 148] on p "CUIL 20307409853" at bounding box center [161, 147] width 37 height 5
click at [171, 152] on td "Identificación : CUIL 20307409853" at bounding box center [156, 147] width 96 height 14
click at [172, 147] on p "CUIL 20307409853" at bounding box center [161, 147] width 37 height 5
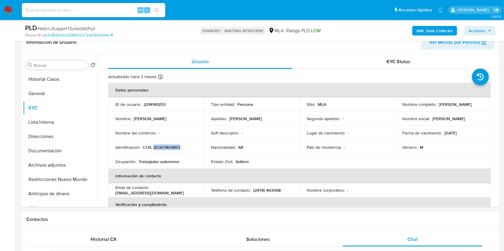
copy p "20307409853"
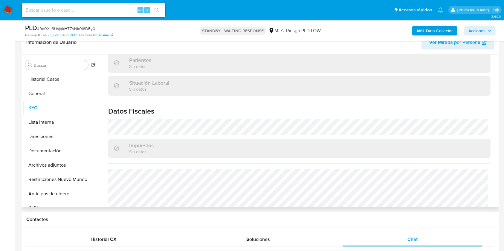
scroll to position [314, 0]
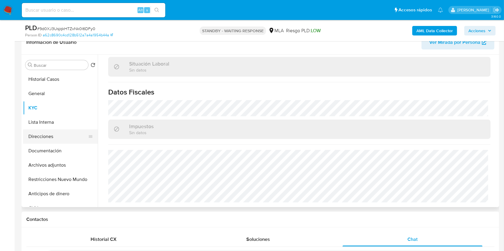
click at [60, 139] on button "Direcciones" at bounding box center [58, 137] width 70 height 14
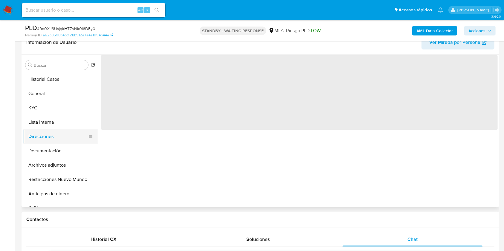
scroll to position [0, 0]
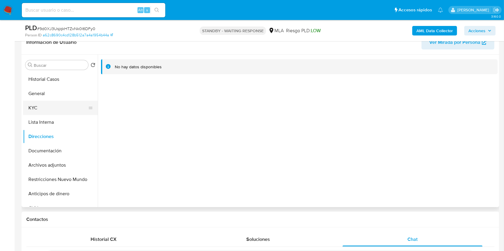
click at [48, 111] on button "KYC" at bounding box center [58, 108] width 70 height 14
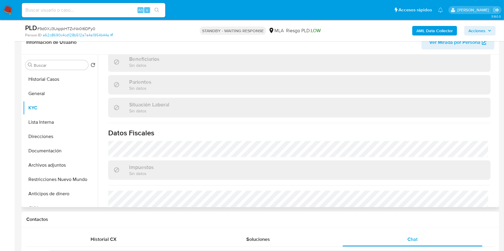
scroll to position [316, 0]
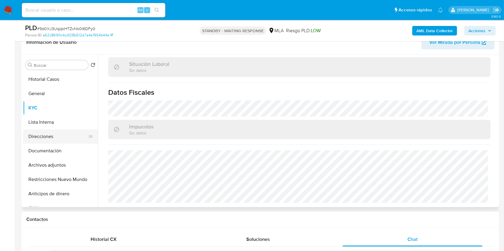
click at [55, 150] on button "Documentación" at bounding box center [60, 151] width 75 height 14
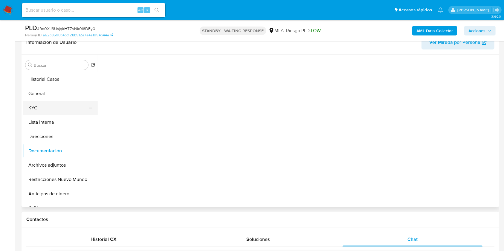
scroll to position [0, 0]
drag, startPoint x: 45, startPoint y: 107, endPoint x: 74, endPoint y: 111, distance: 29.2
click at [45, 108] on button "KYC" at bounding box center [58, 108] width 70 height 14
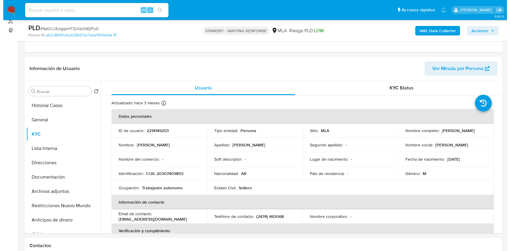
scroll to position [73, 0]
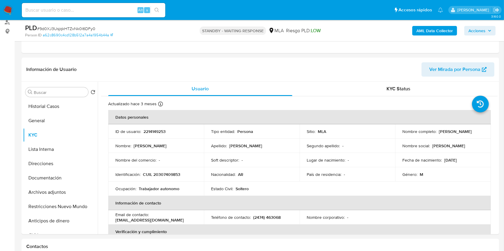
click at [425, 28] on b "AML Data Collector" at bounding box center [434, 31] width 36 height 10
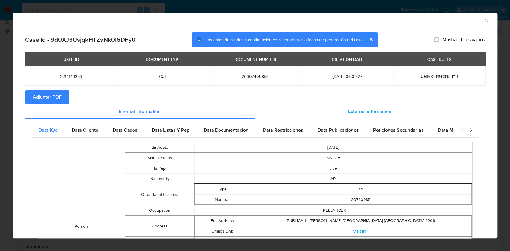
click at [355, 106] on div "External information" at bounding box center [369, 112] width 231 height 14
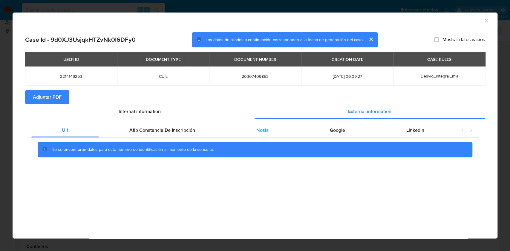
click at [271, 125] on div "Nosis" at bounding box center [262, 130] width 73 height 14
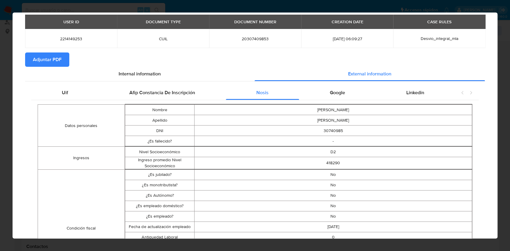
scroll to position [118, 0]
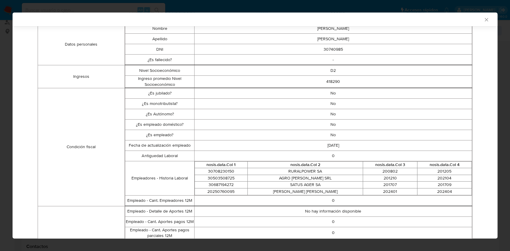
click at [485, 159] on div "AML Data Collector Case Id - 9d0XJ3UsjqkHTZvNk0l6DFy0 Los datos detallados a co…" at bounding box center [255, 125] width 510 height 251
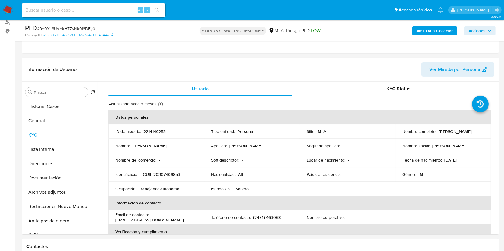
click at [439, 32] on b "AML Data Collector" at bounding box center [434, 31] width 36 height 10
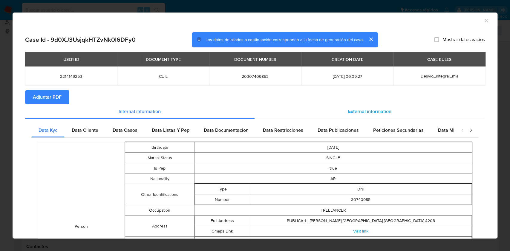
click at [348, 113] on span "External information" at bounding box center [369, 111] width 43 height 7
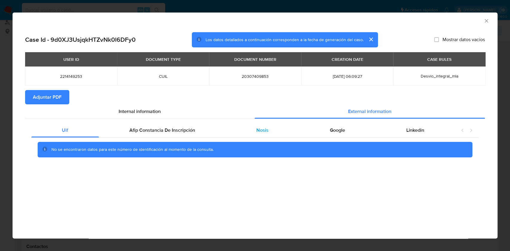
click at [277, 131] on div "Nosis" at bounding box center [262, 130] width 73 height 14
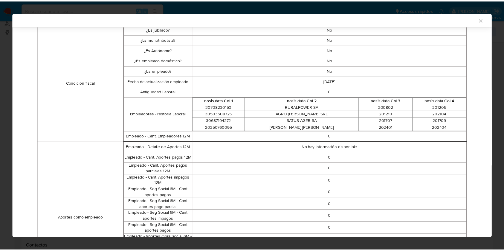
scroll to position [182, 0]
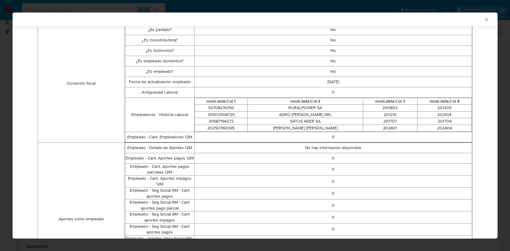
click at [483, 19] on icon "Cerrar ventana" at bounding box center [486, 20] width 6 height 6
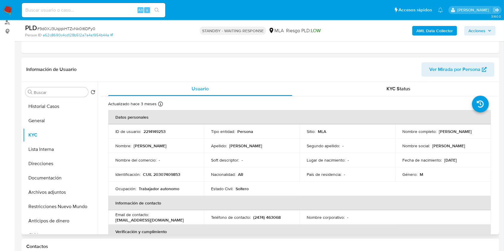
drag, startPoint x: 469, startPoint y: 130, endPoint x: 441, endPoint y: 126, distance: 28.0
click at [441, 126] on td "Nombre completo : Ariel Abel Ibañez" at bounding box center [443, 132] width 96 height 14
copy p "Ariel Abel Ibañez"
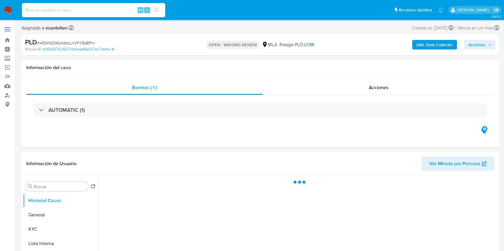
select select "10"
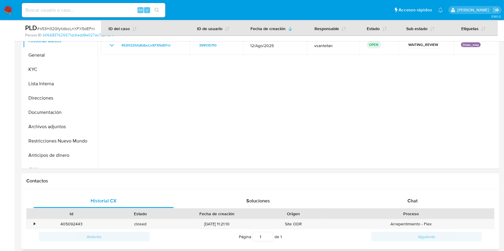
scroll to position [239, 0]
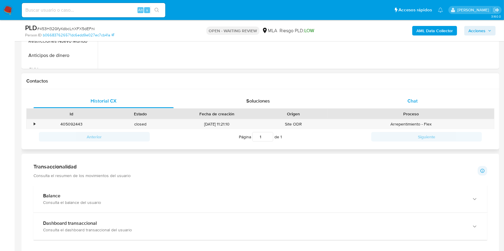
click at [409, 98] on span "Chat" at bounding box center [412, 101] width 10 height 7
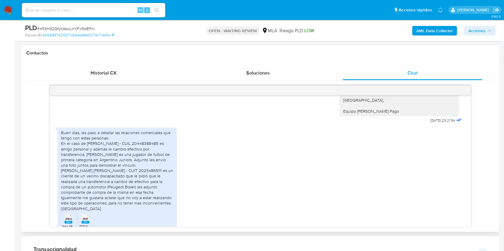
scroll to position [1174, 0]
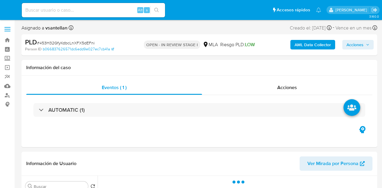
select select "10"
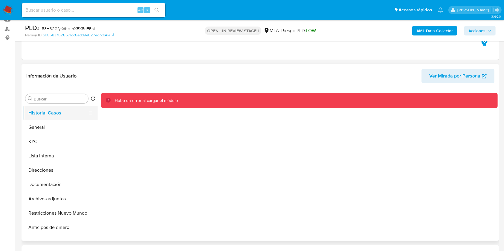
scroll to position [79, 0]
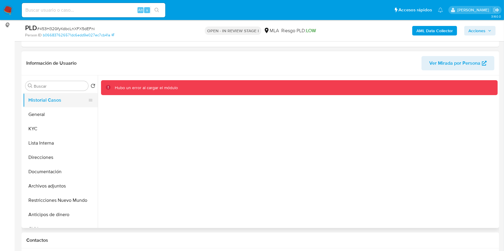
click at [53, 131] on button "KYC" at bounding box center [60, 129] width 75 height 14
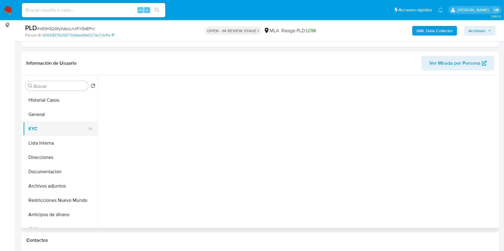
click at [48, 128] on button "KYC" at bounding box center [58, 129] width 70 height 14
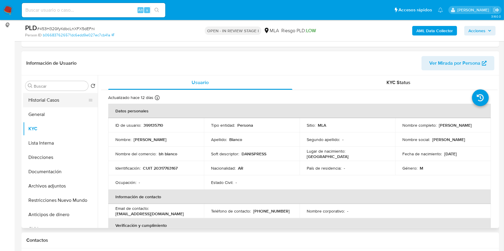
click at [65, 101] on button "Historial Casos" at bounding box center [58, 100] width 70 height 14
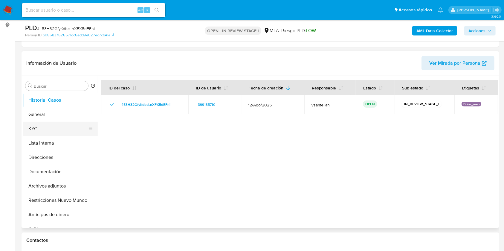
click at [46, 134] on button "KYC" at bounding box center [58, 129] width 70 height 14
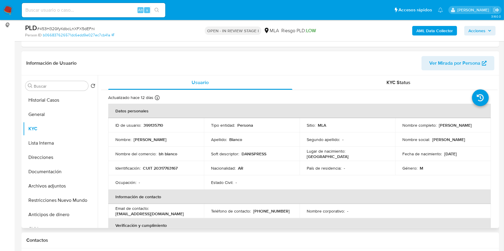
drag, startPoint x: 438, startPoint y: 124, endPoint x: 450, endPoint y: 130, distance: 13.8
click at [382, 124] on td "Nombre completo : [PERSON_NAME]" at bounding box center [443, 125] width 96 height 14
drag, startPoint x: 437, startPoint y: 126, endPoint x: 477, endPoint y: 123, distance: 40.2
click at [382, 123] on div "Nombre completo : [PERSON_NAME]" at bounding box center [442, 125] width 81 height 5
copy p "[PERSON_NAME]"
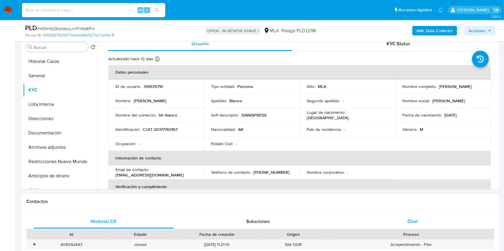
scroll to position [119, 0]
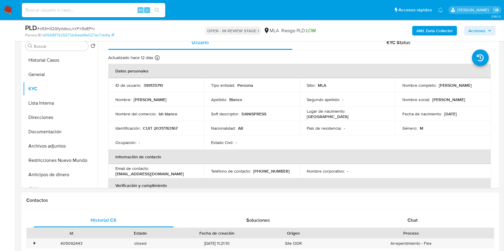
drag, startPoint x: 394, startPoint y: 216, endPoint x: 399, endPoint y: 213, distance: 5.8
click at [382, 188] on div "Chat" at bounding box center [412, 221] width 140 height 14
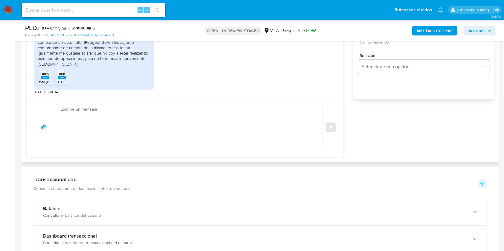
scroll to position [357, 0]
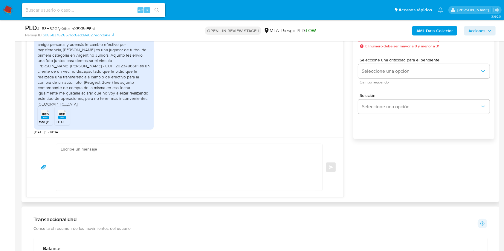
click at [134, 185] on textarea at bounding box center [188, 167] width 254 height 47
paste textarea "Lore Ipsumd Sitame Consec Adipis elitsed doe te incididun. Utlaboreet do magn a…"
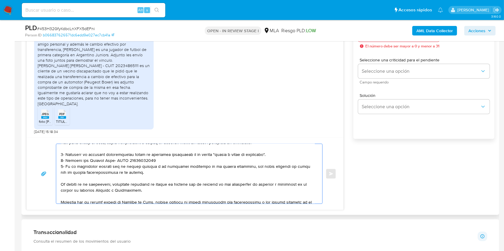
scroll to position [25, 0]
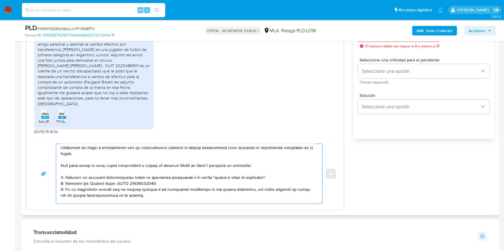
drag, startPoint x: 134, startPoint y: 195, endPoint x: 54, endPoint y: 168, distance: 84.5
click at [54, 168] on div "Enviar" at bounding box center [185, 174] width 302 height 60
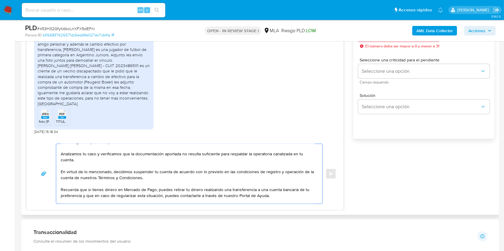
scroll to position [0, 0]
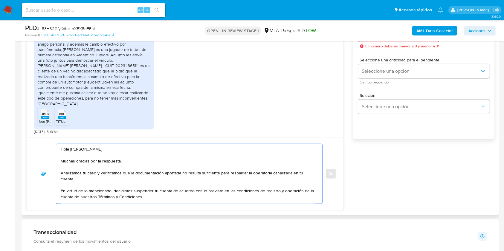
click at [163, 172] on textarea "Hola [PERSON_NAME] Muchas gracias por la respuesta. Analizamos tu caso y verifi…" at bounding box center [188, 174] width 254 height 60
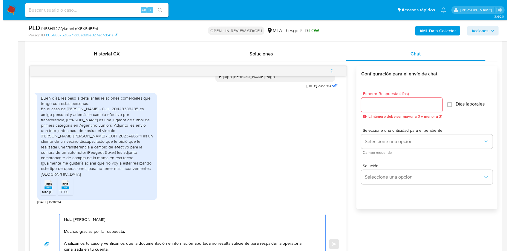
scroll to position [280, 0]
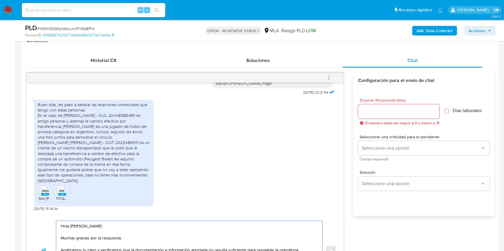
type textarea "Hola [PERSON_NAME] Muchas gracias por la respuesta. Analizamos tu caso y verifi…"
click at [369, 111] on input "Esperar Respuesta (días)" at bounding box center [398, 112] width 81 height 8
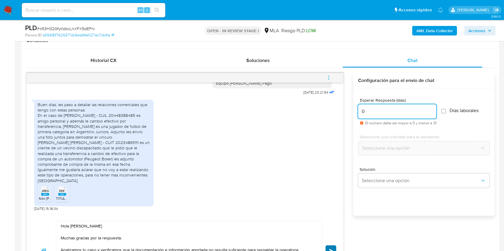
type input "0"
click at [333, 188] on button "Enviar" at bounding box center [330, 251] width 11 height 11
click at [333, 77] on button "menu-action" at bounding box center [329, 78] width 20 height 14
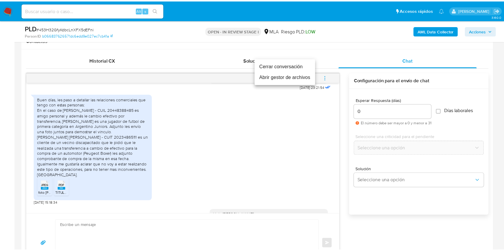
scroll to position [1305, 0]
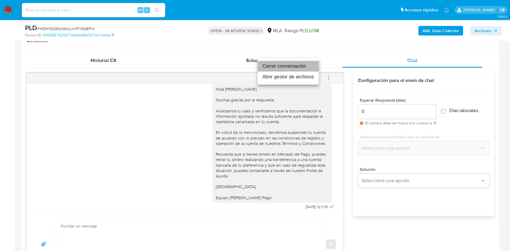
click at [307, 66] on li "Cerrar conversación" at bounding box center [287, 66] width 61 height 11
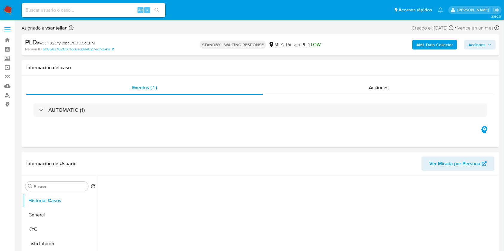
select select "10"
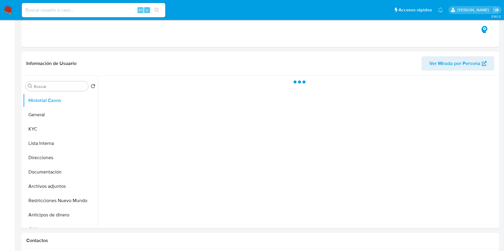
scroll to position [119, 0]
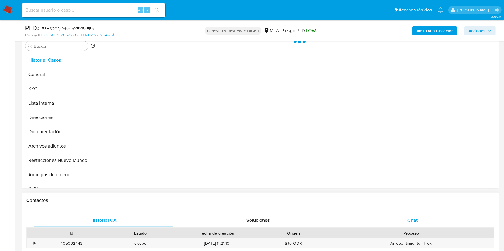
select select "10"
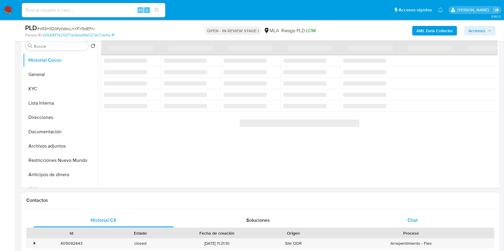
click at [419, 217] on div "Chat" at bounding box center [412, 221] width 140 height 14
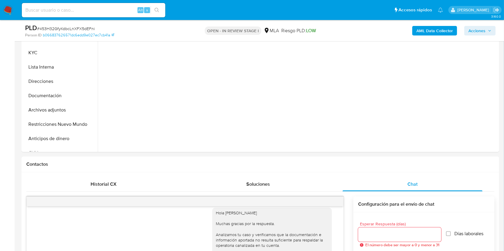
scroll to position [142, 0]
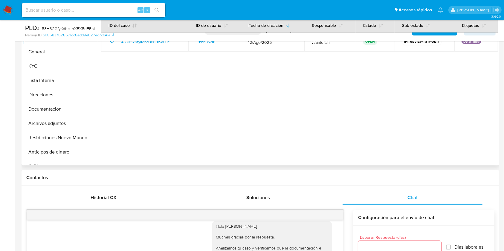
drag, startPoint x: 52, startPoint y: 124, endPoint x: 131, endPoint y: 120, distance: 79.9
click at [52, 124] on button "Archivos adjuntos" at bounding box center [60, 123] width 75 height 14
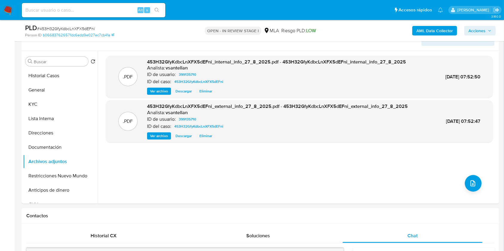
scroll to position [101, 0]
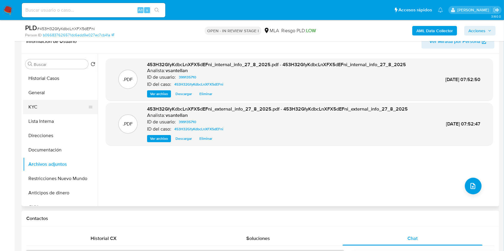
click at [55, 107] on button "KYC" at bounding box center [58, 107] width 70 height 14
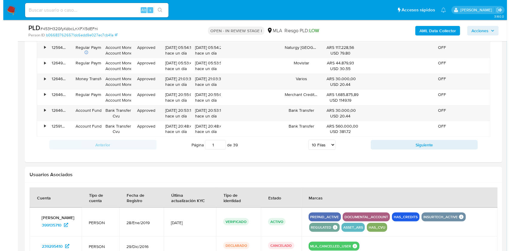
scroll to position [948, 0]
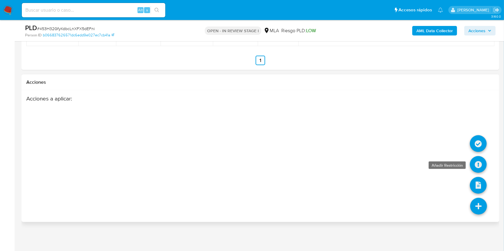
click at [478, 164] on icon at bounding box center [477, 164] width 17 height 17
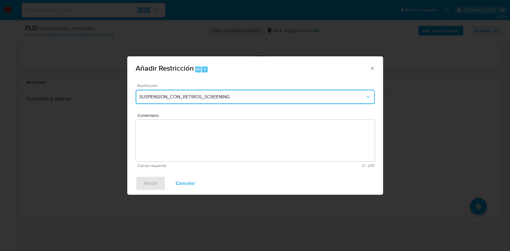
click at [239, 93] on button "SUSPENSION_CON_RETIROS_SCREENING" at bounding box center [255, 97] width 239 height 14
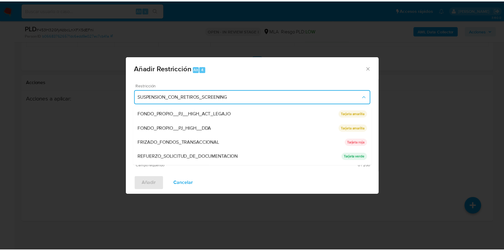
scroll to position [127, 0]
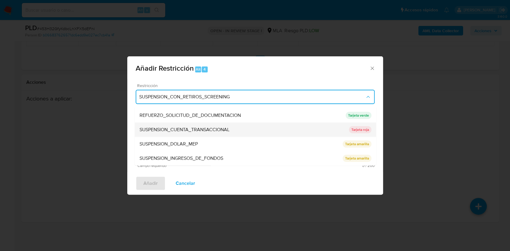
click at [287, 128] on div "SUSPENSION_CUENTA_TRANSACCIONAL" at bounding box center [243, 130] width 209 height 14
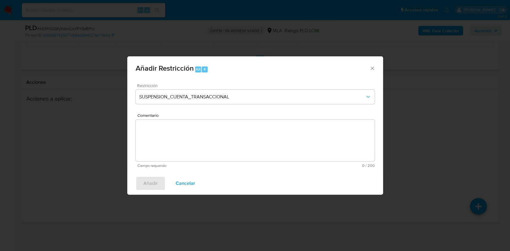
click at [268, 140] on textarea "Comentario" at bounding box center [255, 141] width 239 height 42
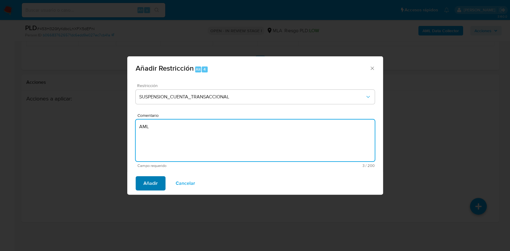
type textarea "AML"
click at [147, 180] on span "Añadir" at bounding box center [150, 183] width 14 height 13
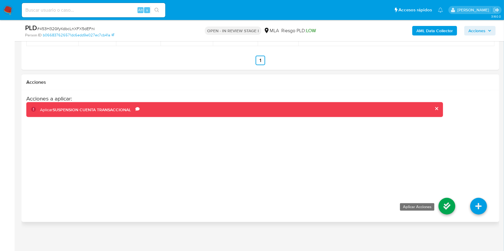
click at [451, 206] on icon at bounding box center [446, 206] width 17 height 17
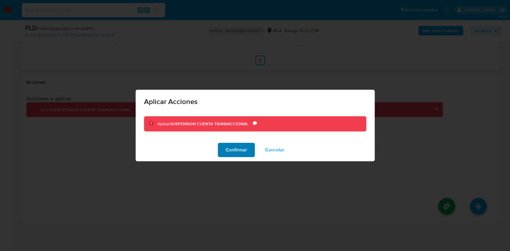
click at [241, 151] on span "Confirmar" at bounding box center [236, 150] width 22 height 13
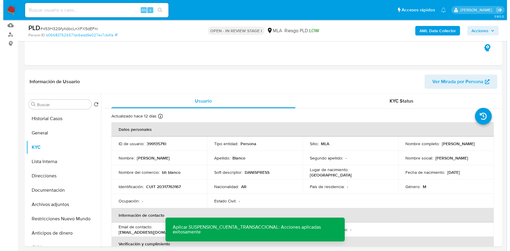
scroll to position [105, 0]
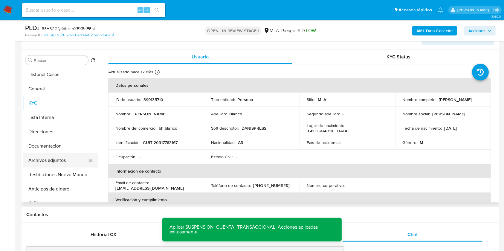
click at [49, 164] on button "Archivos adjuntos" at bounding box center [58, 161] width 70 height 14
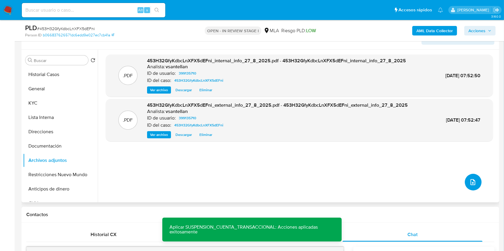
click at [469, 181] on icon "upload-file" at bounding box center [472, 182] width 7 height 7
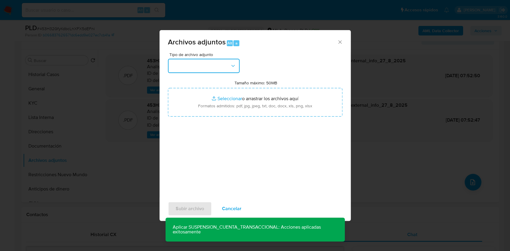
click at [215, 64] on button "button" at bounding box center [204, 66] width 72 height 14
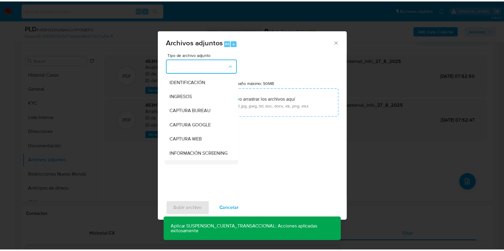
scroll to position [40, 0]
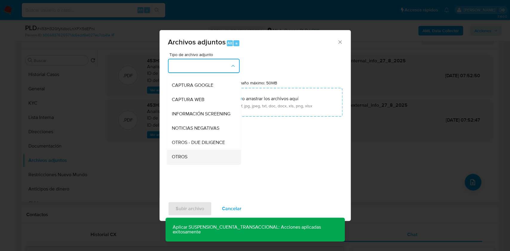
click at [196, 159] on div "OTROS" at bounding box center [201, 157] width 61 height 14
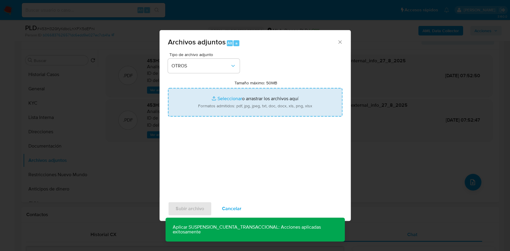
click at [213, 115] on input "Tamaño máximo: 50MB Seleccionar archivos" at bounding box center [255, 102] width 174 height 29
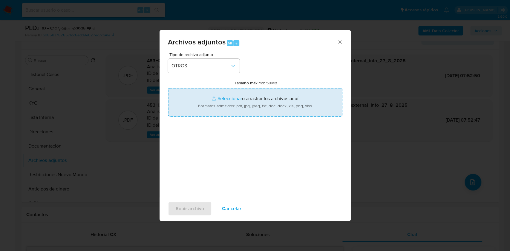
type input "C:\fakepath\Caselog 453H32GfyKdbcLnXFX5dEFni_2025_08_18_20_50_00.docx"
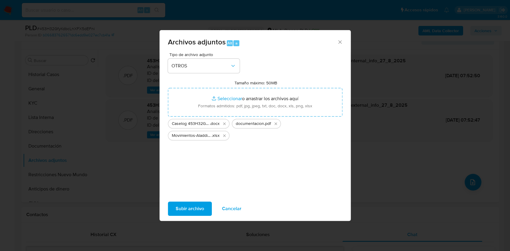
click at [194, 210] on span "Subir archivo" at bounding box center [190, 208] width 28 height 13
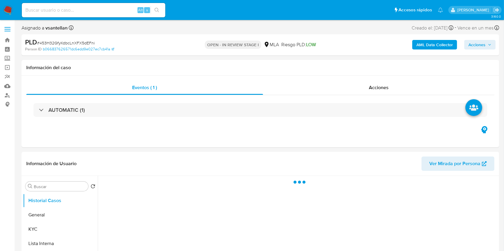
select select "10"
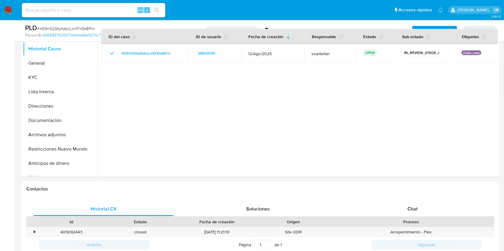
scroll to position [151, 0]
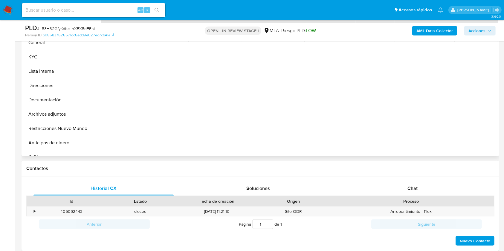
drag, startPoint x: 431, startPoint y: 192, endPoint x: 469, endPoint y: 131, distance: 71.8
click at [431, 192] on div "Chat" at bounding box center [412, 189] width 140 height 14
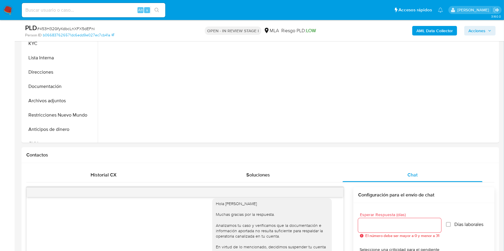
scroll to position [119, 0]
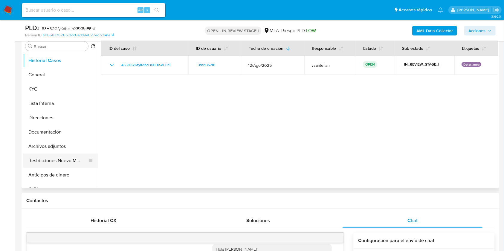
click at [61, 159] on button "Restricciones Nuevo Mundo" at bounding box center [58, 161] width 70 height 14
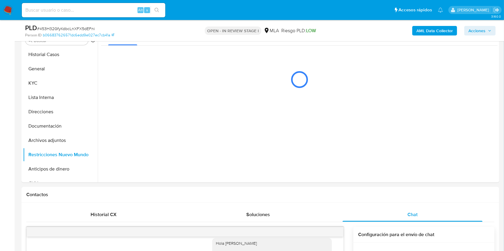
scroll to position [102, 0]
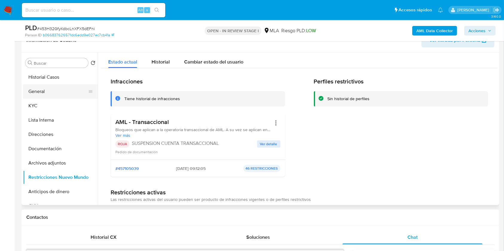
click at [55, 93] on button "General" at bounding box center [58, 92] width 70 height 14
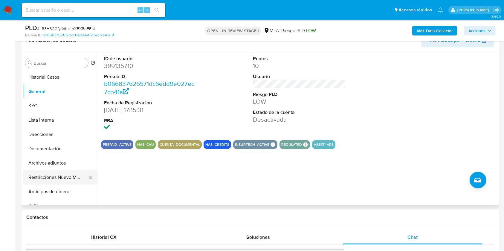
click at [66, 179] on button "Restricciones Nuevo Mundo" at bounding box center [58, 178] width 70 height 14
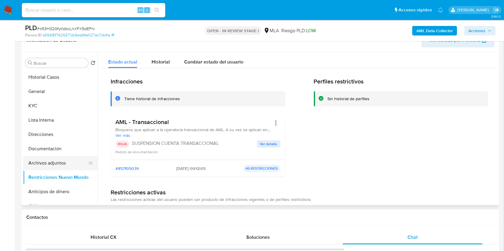
click at [67, 163] on button "Archivos adjuntos" at bounding box center [58, 163] width 70 height 14
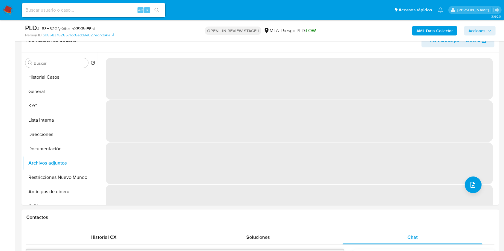
click at [476, 30] on span "Acciones" at bounding box center [476, 31] width 17 height 10
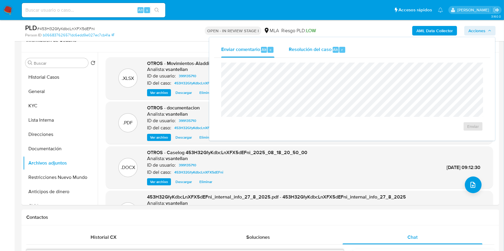
click at [329, 51] on span "Resolución del caso" at bounding box center [310, 49] width 43 height 7
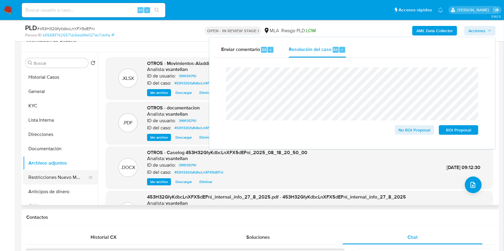
click at [54, 182] on button "Restricciones Nuevo Mundo" at bounding box center [58, 178] width 70 height 14
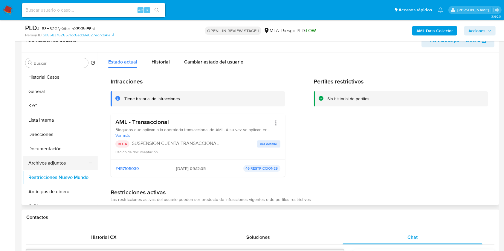
click at [60, 159] on button "Archivos adjuntos" at bounding box center [58, 163] width 70 height 14
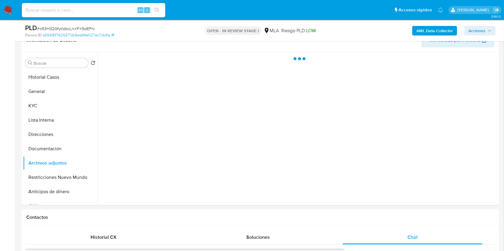
drag, startPoint x: 478, startPoint y: 27, endPoint x: 509, endPoint y: 42, distance: 34.9
click at [478, 27] on span "Acciones" at bounding box center [476, 31] width 17 height 10
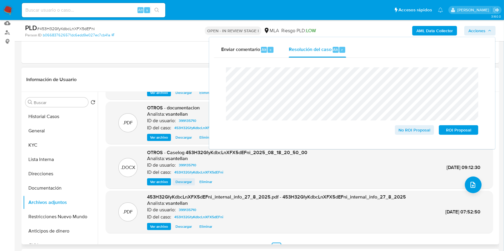
scroll to position [10, 0]
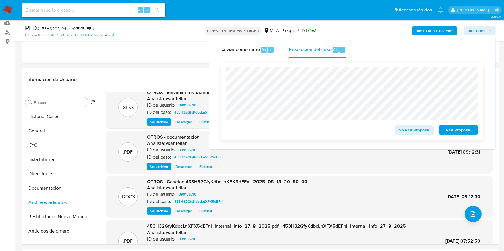
click at [452, 128] on span "ROI Proposal" at bounding box center [458, 130] width 31 height 8
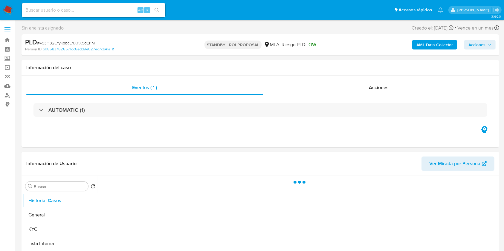
select select "10"
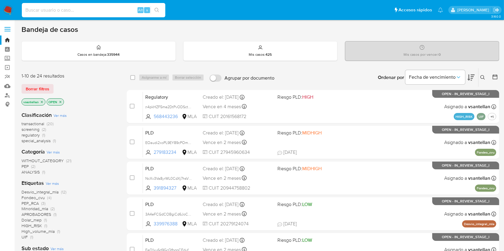
click at [104, 10] on input at bounding box center [93, 10] width 143 height 8
paste input "1062868683"
type input "1062868683"
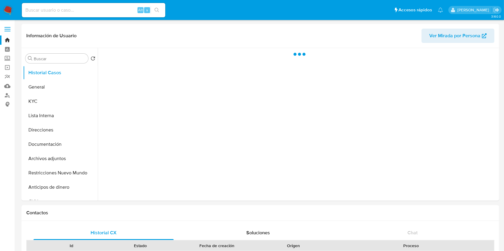
select select "10"
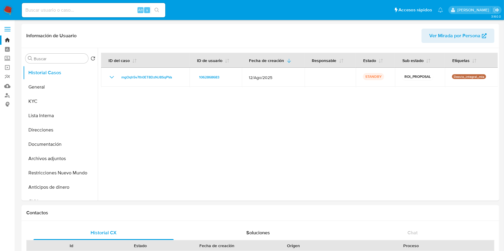
click at [10, 10] on img at bounding box center [8, 10] width 10 height 10
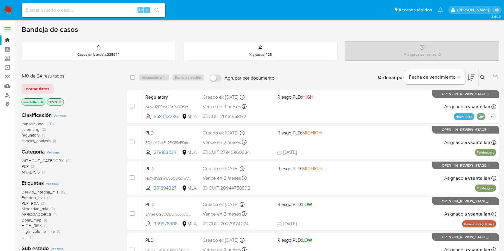
click at [483, 75] on icon at bounding box center [482, 77] width 5 height 5
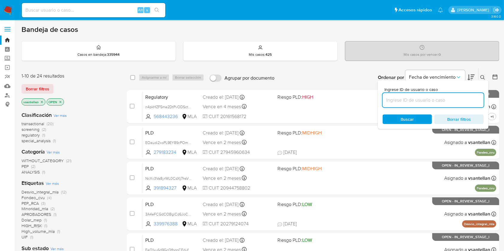
click at [426, 98] on input at bounding box center [432, 100] width 101 height 8
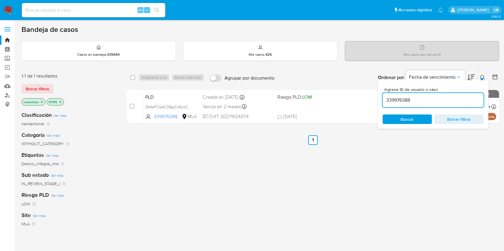
click at [484, 78] on icon at bounding box center [482, 77] width 5 height 5
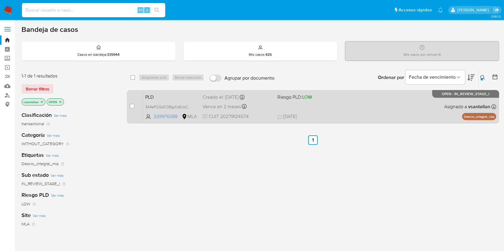
click at [388, 106] on div "PLD 3A4eFCGdCOBgiCd6JoCCYYCh 339976388 MLA Riesgo PLD: LOW Creado el: 12/09/202…" at bounding box center [319, 107] width 353 height 30
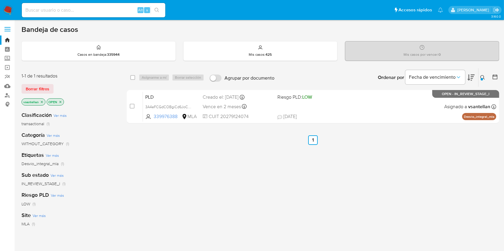
drag, startPoint x: 484, startPoint y: 79, endPoint x: 476, endPoint y: 85, distance: 10.5
click at [484, 79] on icon at bounding box center [482, 77] width 5 height 5
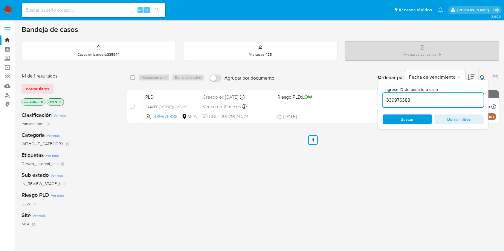
click at [430, 102] on input "339976388" at bounding box center [432, 100] width 101 height 8
type input "6699867"
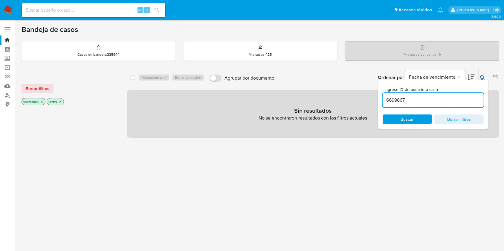
click at [482, 73] on div "Ingrese ID de usuario o caso 6699867 Buscar Borrar filtros" at bounding box center [483, 77] width 10 height 19
click at [59, 102] on icon "close-filter" at bounding box center [61, 102] width 4 height 4
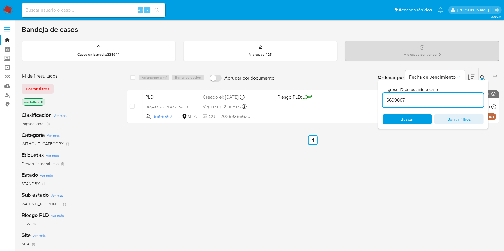
click at [484, 76] on icon at bounding box center [482, 77] width 5 height 5
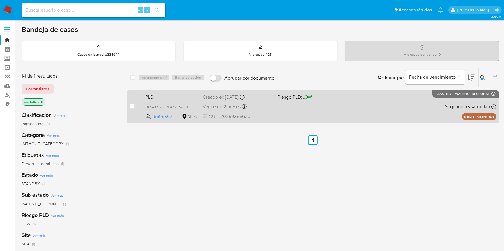
click at [413, 121] on div "PLD U0yAsKN3iFrYXXkFpwEUE6rc 6699867 MLA Riesgo PLD: LOW Creado el: 12/09/2025 …" at bounding box center [319, 107] width 353 height 30
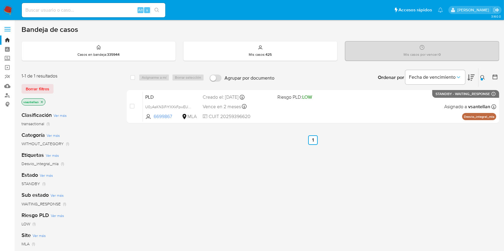
click at [8, 10] on img at bounding box center [8, 10] width 10 height 10
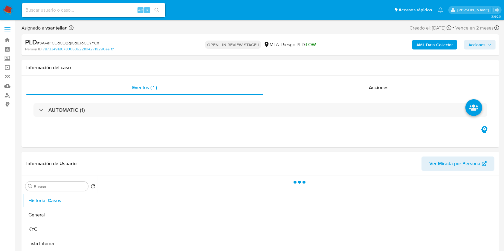
select select "10"
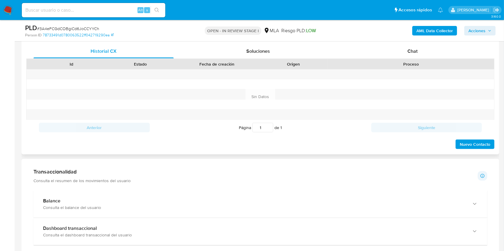
scroll to position [294, 0]
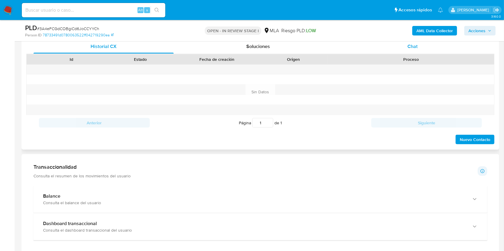
click at [410, 50] on span "Chat" at bounding box center [412, 46] width 10 height 7
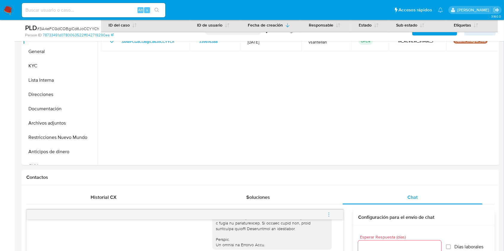
scroll to position [104, 0]
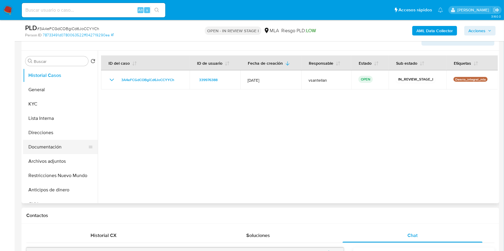
click at [43, 142] on button "Documentación" at bounding box center [58, 147] width 70 height 14
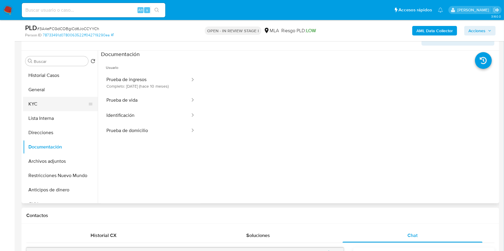
click at [56, 107] on button "KYC" at bounding box center [58, 104] width 70 height 14
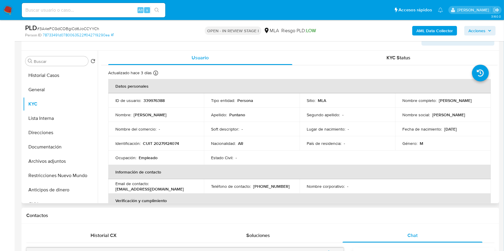
click at [169, 145] on p "CUIT 20279124074" at bounding box center [161, 143] width 36 height 5
copy p "20279124074"
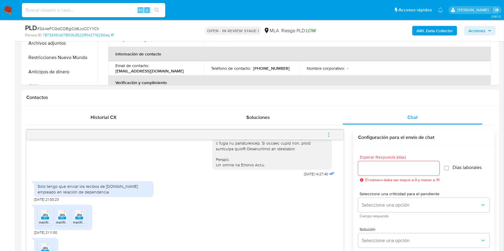
scroll to position [263, 0]
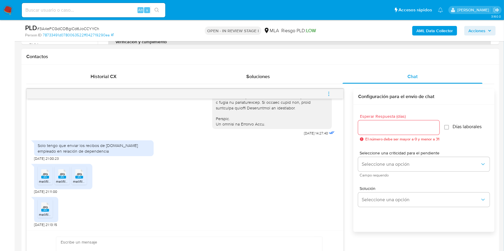
click at [45, 178] on icon "JPG" at bounding box center [45, 174] width 8 height 10
drag, startPoint x: 65, startPoint y: 174, endPoint x: 79, endPoint y: 174, distance: 13.5
click at [65, 174] on icon at bounding box center [62, 174] width 8 height 9
click at [80, 174] on span "JPG" at bounding box center [78, 175] width 5 height 4
click at [45, 207] on span "JPG" at bounding box center [44, 208] width 5 height 4
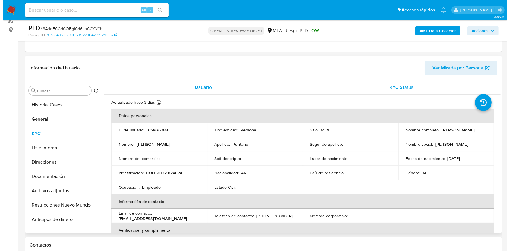
scroll to position [65, 0]
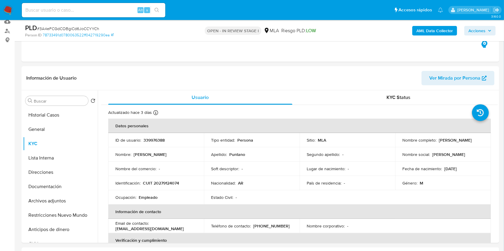
click at [427, 31] on b "AML Data Collector" at bounding box center [434, 31] width 36 height 10
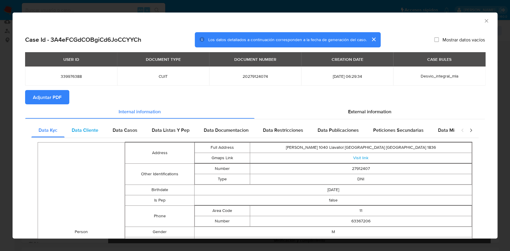
click at [97, 132] on span "Data Cliente" at bounding box center [85, 130] width 27 height 7
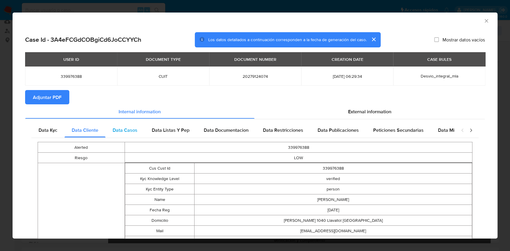
click at [136, 131] on span "Data Casos" at bounding box center [125, 130] width 25 height 7
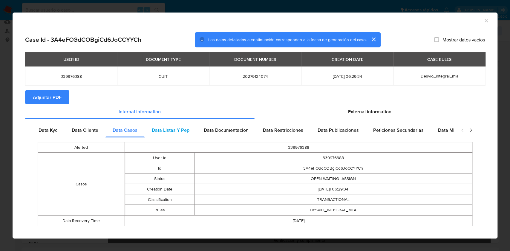
drag, startPoint x: 173, startPoint y: 136, endPoint x: 188, endPoint y: 132, distance: 14.9
click at [174, 136] on div "Data Listas Y Pep" at bounding box center [171, 130] width 52 height 14
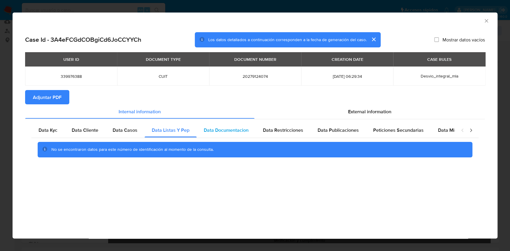
drag, startPoint x: 222, startPoint y: 128, endPoint x: 252, endPoint y: 132, distance: 30.5
click at [222, 128] on span "Data Documentacion" at bounding box center [226, 130] width 45 height 7
click at [293, 135] on div "Data Restricciones" at bounding box center [283, 130] width 55 height 14
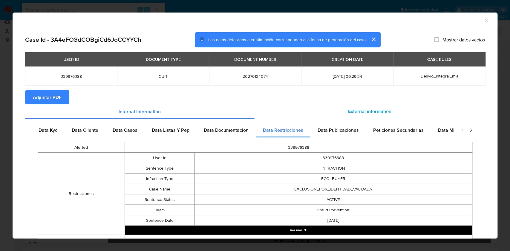
drag, startPoint x: 327, startPoint y: 129, endPoint x: 356, endPoint y: 114, distance: 32.3
click at [327, 130] on span "Data Publicaciones" at bounding box center [337, 130] width 41 height 7
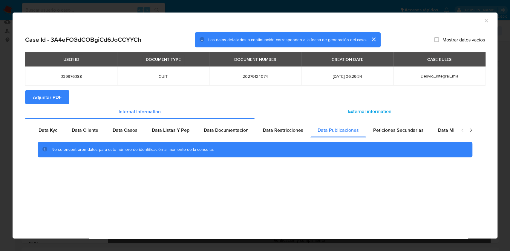
click at [360, 112] on span "External information" at bounding box center [369, 111] width 43 height 7
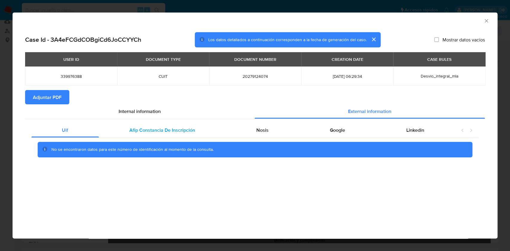
click at [186, 134] on div "Afip Constancia De Inscripción" at bounding box center [162, 130] width 127 height 14
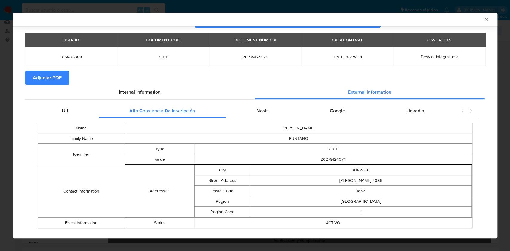
scroll to position [28, 0]
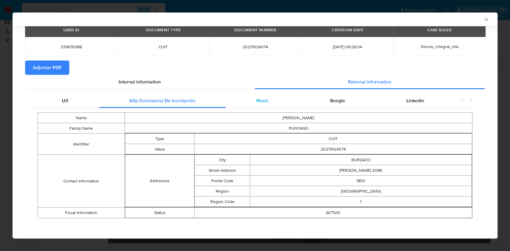
click at [272, 106] on div "Nosis" at bounding box center [262, 101] width 73 height 14
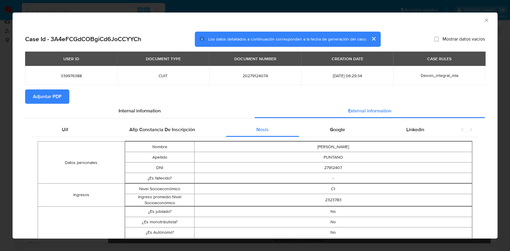
scroll to position [0, 0]
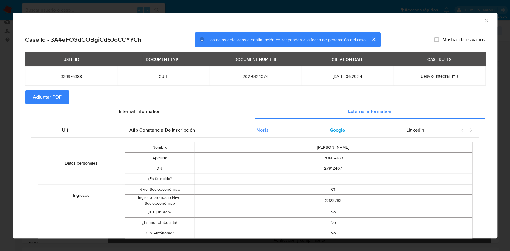
click at [330, 131] on span "Google" at bounding box center [337, 130] width 15 height 7
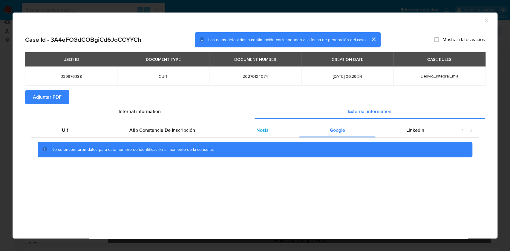
click at [262, 136] on div "Nosis" at bounding box center [262, 130] width 73 height 14
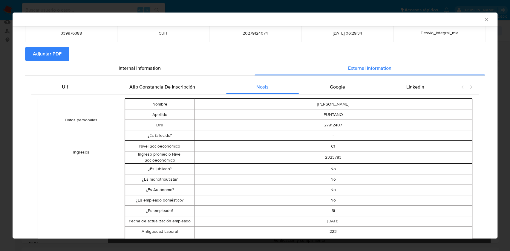
scroll to position [24, 0]
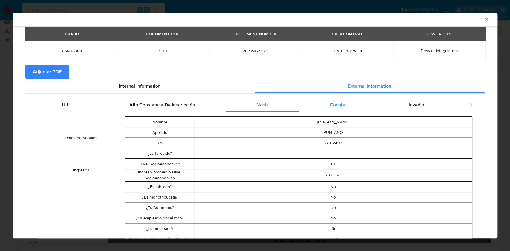
click at [344, 102] on div "Google" at bounding box center [337, 105] width 76 height 14
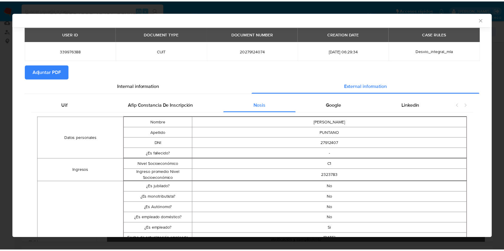
scroll to position [0, 0]
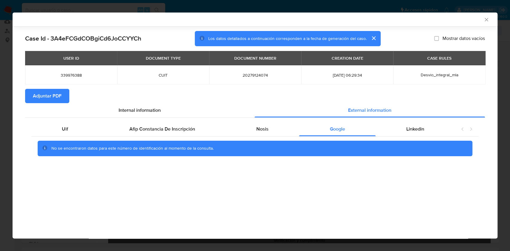
click at [46, 96] on span "Adjuntar PDF" at bounding box center [47, 96] width 29 height 13
click at [485, 20] on icon "Cerrar ventana" at bounding box center [486, 20] width 6 height 6
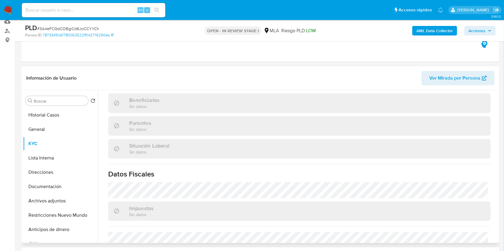
scroll to position [314, 0]
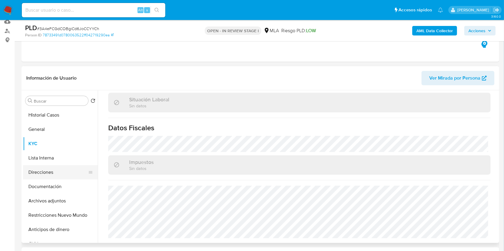
click at [74, 170] on button "Direcciones" at bounding box center [58, 172] width 70 height 14
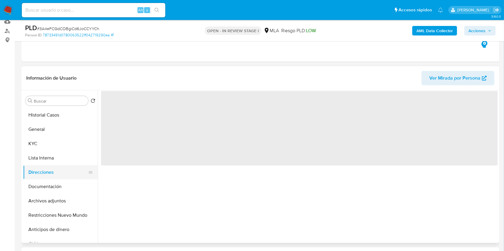
scroll to position [0, 0]
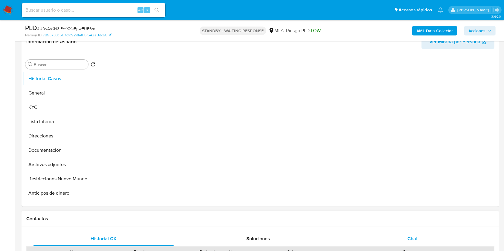
scroll to position [119, 0]
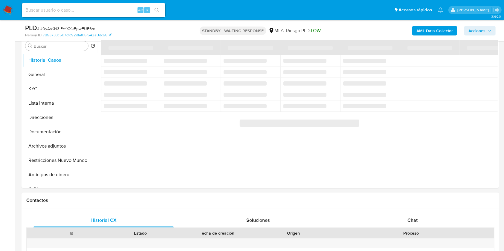
click at [422, 217] on div "Chat" at bounding box center [412, 221] width 140 height 14
select select "10"
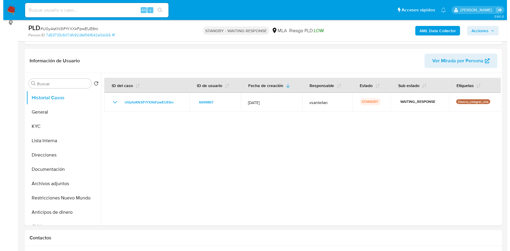
scroll to position [73, 0]
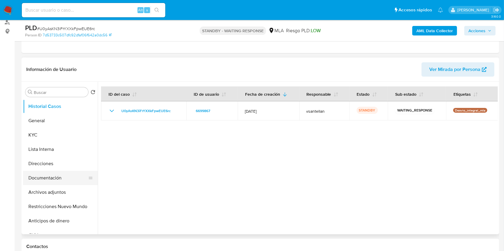
click at [65, 180] on button "Documentación" at bounding box center [58, 178] width 70 height 14
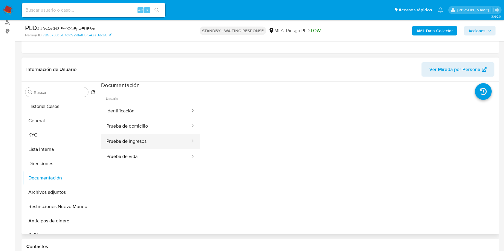
click at [139, 143] on button "Prueba de ingresos" at bounding box center [146, 141] width 90 height 15
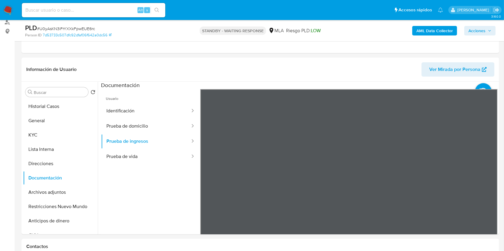
click at [58, 137] on button "KYC" at bounding box center [58, 135] width 70 height 14
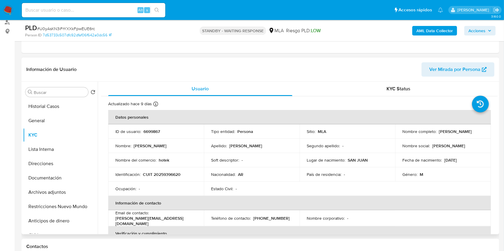
click at [168, 174] on p "CUIT 20259396620" at bounding box center [162, 174] width 38 height 5
copy p "20259396620"
click at [434, 25] on div "AML Data Collector Acciones" at bounding box center [417, 31] width 155 height 14
click at [434, 30] on b "AML Data Collector" at bounding box center [434, 31] width 36 height 10
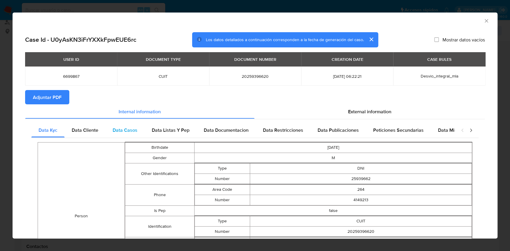
drag, startPoint x: 96, startPoint y: 131, endPoint x: 112, endPoint y: 133, distance: 15.7
click at [97, 131] on span "Data Cliente" at bounding box center [85, 130] width 27 height 7
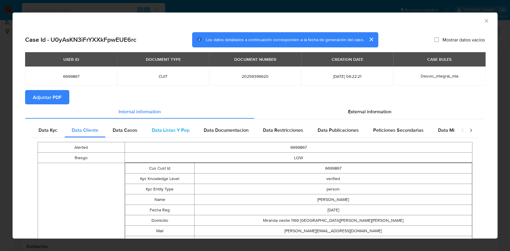
drag, startPoint x: 122, startPoint y: 133, endPoint x: 166, endPoint y: 130, distance: 44.0
click at [123, 134] on span "Data Casos" at bounding box center [125, 130] width 25 height 7
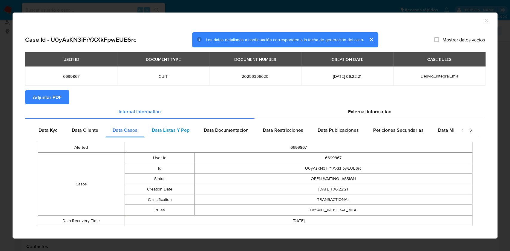
drag, startPoint x: 166, startPoint y: 130, endPoint x: 175, endPoint y: 129, distance: 9.0
click at [167, 130] on span "Data Listas Y Pep" at bounding box center [171, 130] width 38 height 7
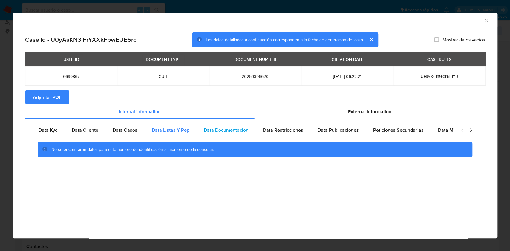
drag, startPoint x: 209, startPoint y: 132, endPoint x: 214, endPoint y: 130, distance: 5.0
click at [210, 132] on span "Data Documentacion" at bounding box center [226, 130] width 45 height 7
click at [260, 124] on div "Data Restricciones" at bounding box center [283, 130] width 55 height 14
click at [308, 132] on div "Data Restricciones" at bounding box center [283, 130] width 55 height 14
drag, startPoint x: 355, startPoint y: 133, endPoint x: 384, endPoint y: 129, distance: 29.8
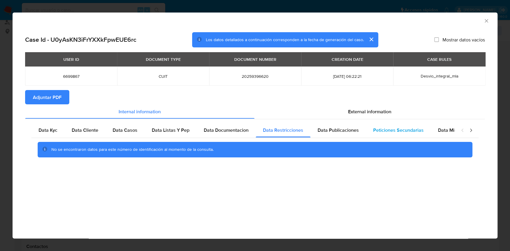
click at [356, 134] on span "Data Publicaciones" at bounding box center [337, 130] width 41 height 7
drag, startPoint x: 384, startPoint y: 129, endPoint x: 432, endPoint y: 121, distance: 48.2
click at [387, 128] on span "Peticiones Secundarias" at bounding box center [398, 130] width 50 height 7
click at [438, 128] on span "Data Minoridad" at bounding box center [454, 130] width 33 height 7
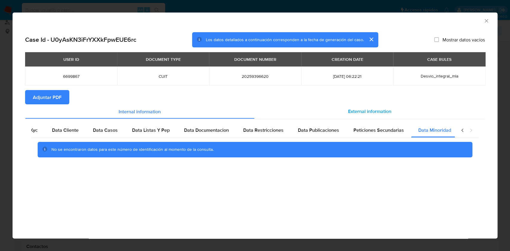
scroll to position [0, 20]
drag, startPoint x: 370, startPoint y: 114, endPoint x: 352, endPoint y: 118, distance: 18.6
click at [369, 114] on span "External information" at bounding box center [369, 111] width 43 height 7
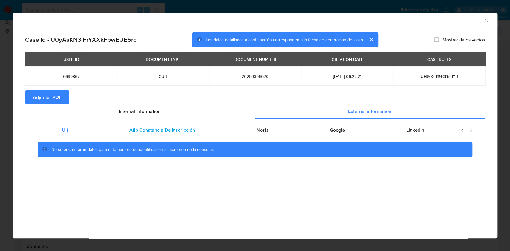
scroll to position [0, 0]
drag, startPoint x: 145, startPoint y: 130, endPoint x: 187, endPoint y: 137, distance: 42.1
click at [146, 130] on span "Afip Constancia De Inscripción" at bounding box center [162, 130] width 66 height 7
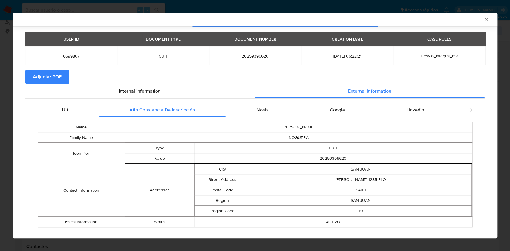
scroll to position [28, 0]
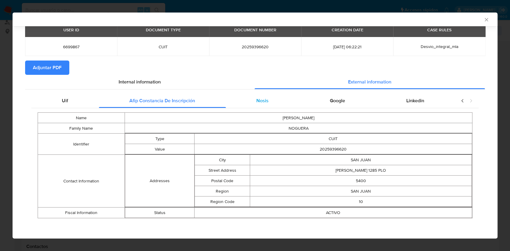
click at [267, 103] on div "Nosis" at bounding box center [262, 101] width 73 height 14
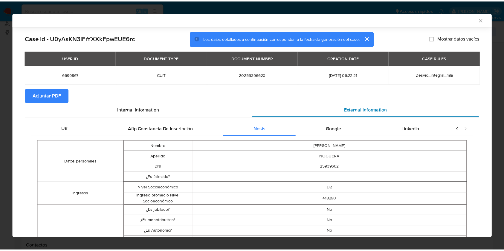
scroll to position [0, 0]
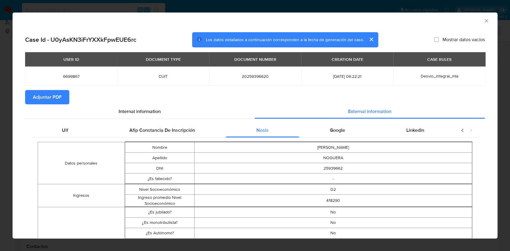
drag, startPoint x: 332, startPoint y: 125, endPoint x: 361, endPoint y: 140, distance: 32.3
click at [332, 126] on div "Google" at bounding box center [337, 130] width 76 height 14
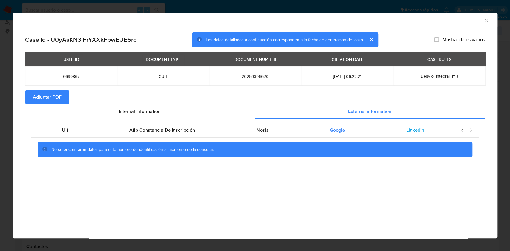
click at [409, 136] on div "Linkedin" at bounding box center [414, 130] width 79 height 14
click at [487, 20] on icon "Cerrar ventana" at bounding box center [486, 21] width 6 height 6
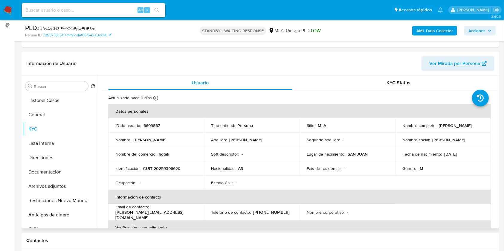
scroll to position [96, 0]
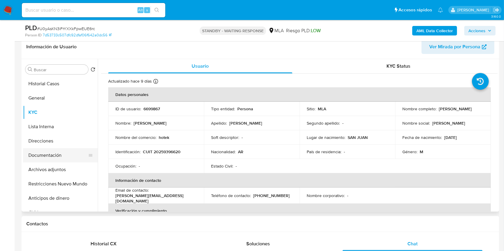
click at [66, 155] on button "Documentación" at bounding box center [58, 155] width 70 height 14
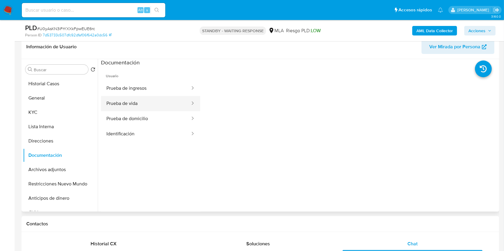
drag, startPoint x: 49, startPoint y: 113, endPoint x: 155, endPoint y: 99, distance: 107.3
click at [155, 105] on div "Buscar Volver al orden por defecto Historial Casos General KYC Lista Interna Di…" at bounding box center [260, 135] width 474 height 153
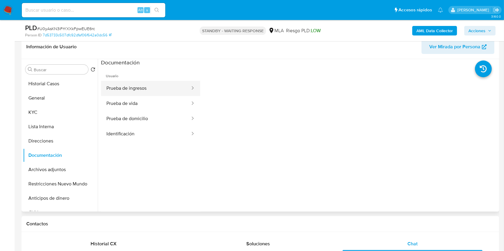
click at [153, 87] on button "Prueba de ingresos" at bounding box center [146, 88] width 90 height 15
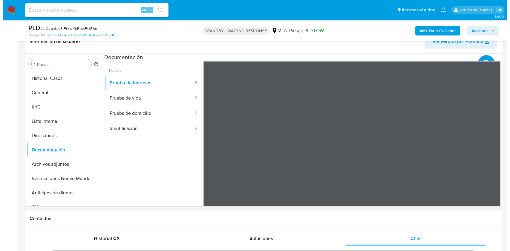
scroll to position [75, 0]
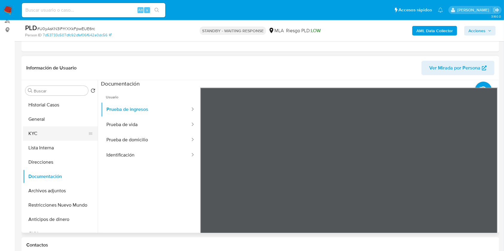
click at [55, 138] on button "KYC" at bounding box center [58, 134] width 70 height 14
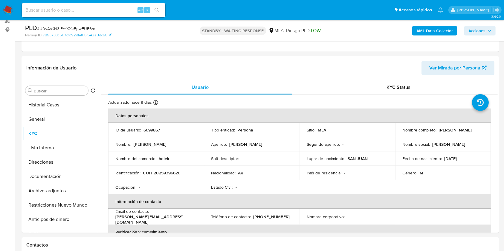
click at [430, 28] on b "AML Data Collector" at bounding box center [434, 31] width 36 height 10
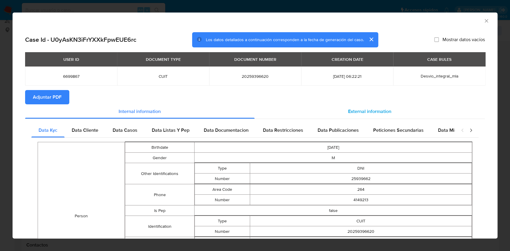
click at [385, 108] on span "External information" at bounding box center [369, 111] width 43 height 7
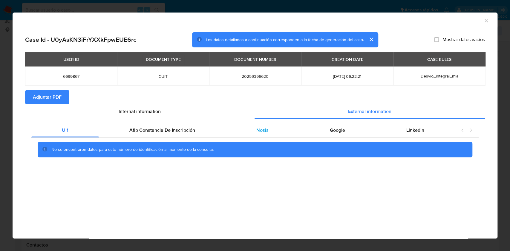
click at [270, 131] on div "Nosis" at bounding box center [262, 130] width 73 height 14
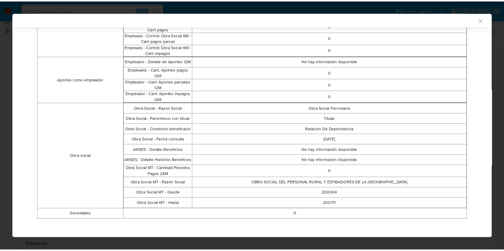
scroll to position [0, 0]
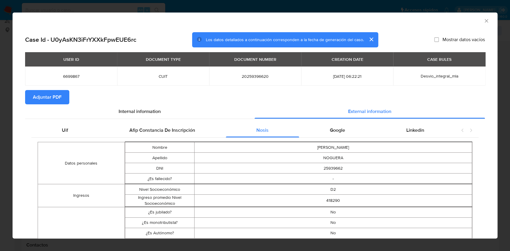
click at [483, 20] on icon "Cerrar ventana" at bounding box center [486, 21] width 6 height 6
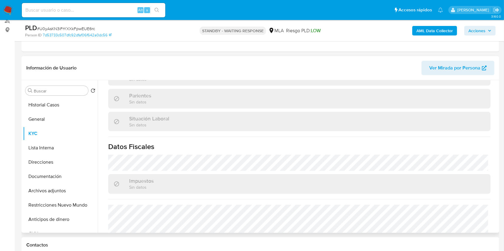
scroll to position [320, 0]
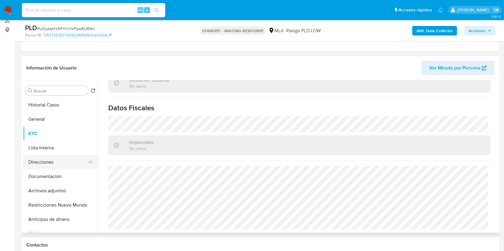
click at [55, 168] on button "Direcciones" at bounding box center [58, 162] width 70 height 14
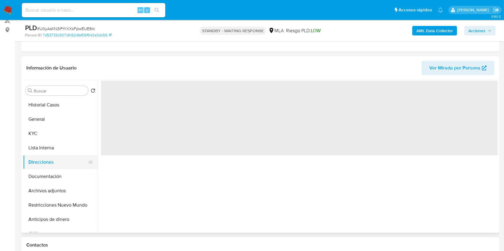
scroll to position [0, 0]
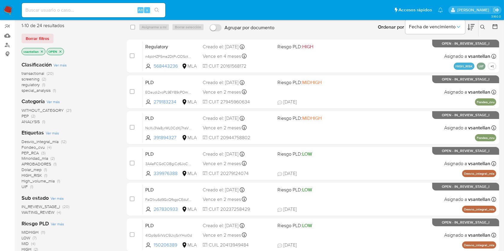
scroll to position [79, 0]
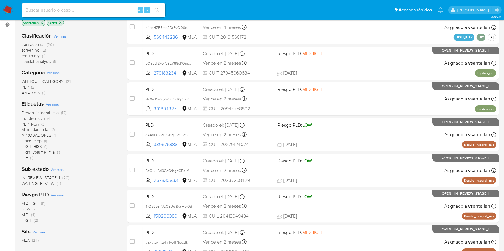
click at [62, 177] on span "(20)" at bounding box center [65, 178] width 7 height 6
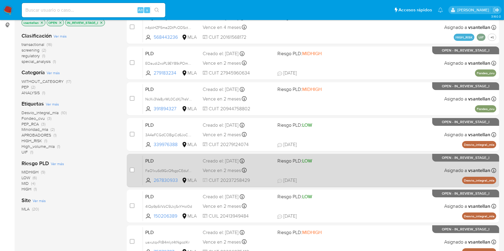
click at [373, 174] on div "PLD FaO1xu6d9GcQfbgpCEdufmdO 267830933 MLA Riesgo PLD: LOW Creado el: 12/09/202…" at bounding box center [319, 171] width 353 height 30
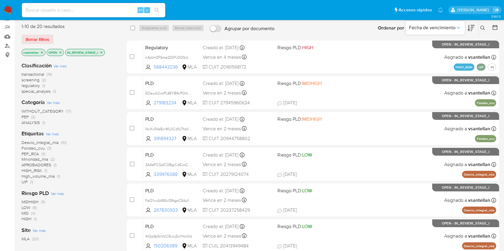
scroll to position [40, 0]
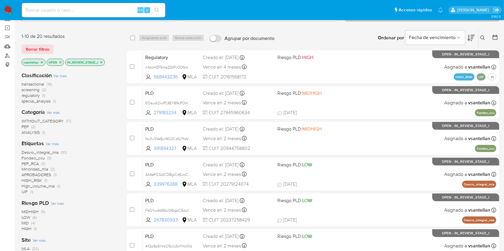
click at [102, 62] on icon "close-filter" at bounding box center [101, 63] width 4 height 4
drag, startPoint x: 73, startPoint y: 216, endPoint x: 18, endPoint y: 217, distance: 55.0
click at [18, 217] on main "3.160.0" at bounding box center [252, 206] width 504 height 493
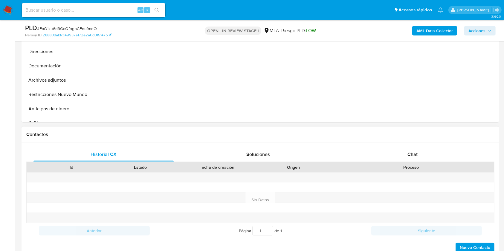
scroll to position [279, 0]
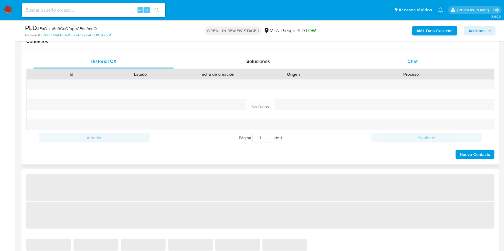
click at [427, 65] on div "Chat" at bounding box center [412, 61] width 140 height 14
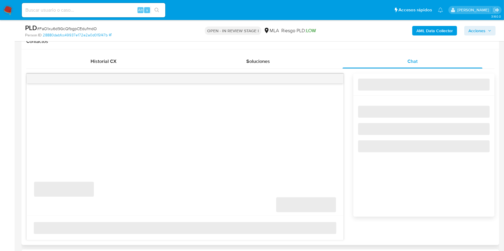
select select "10"
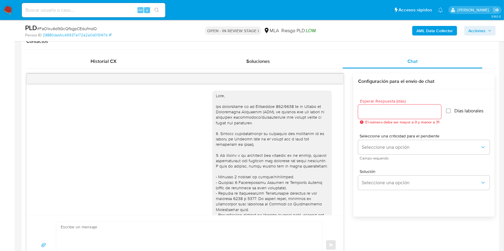
scroll to position [353, 0]
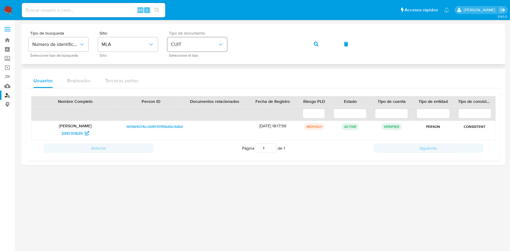
click at [175, 46] on div "Tipo de busqueda Número de identificación Seleccione tipo de búsqueda Sitio MLA…" at bounding box center [263, 44] width 469 height 26
click at [317, 41] on span "button" at bounding box center [316, 44] width 5 height 13
click at [70, 136] on span "160841907" at bounding box center [72, 134] width 20 height 10
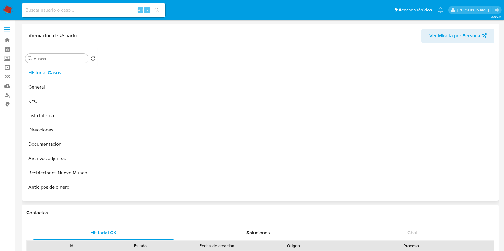
select select "10"
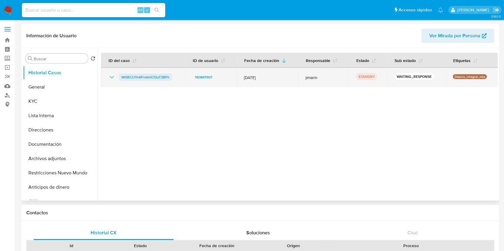
click at [125, 74] on span "Wl0ECIJYn6FndmiCf2uT3BFh" at bounding box center [145, 77] width 48 height 7
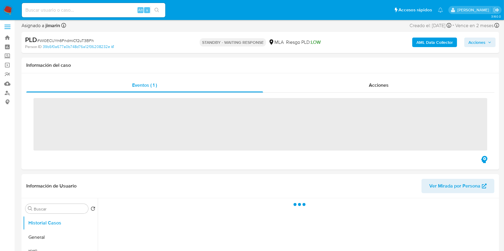
scroll to position [199, 0]
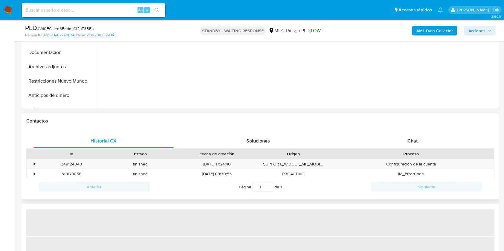
click at [435, 129] on div "Historial CX Soluciones Chat Id Estado Fecha de creación Origen Proceso • 34912…" at bounding box center [260, 164] width 477 height 71
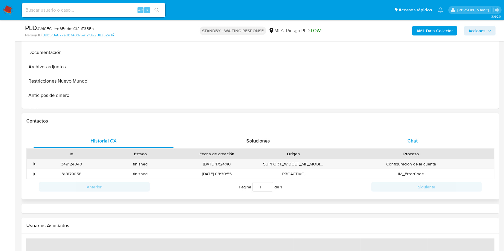
click at [437, 137] on div "Chat" at bounding box center [412, 141] width 140 height 14
select select "10"
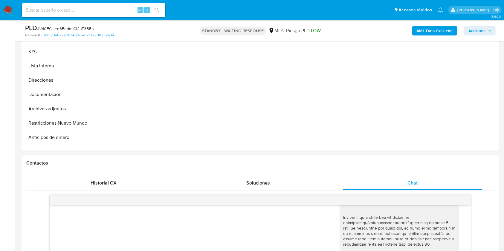
scroll to position [133, 0]
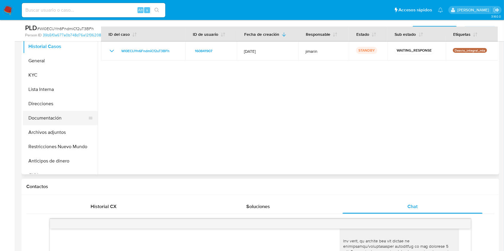
click at [55, 114] on button "Documentación" at bounding box center [58, 118] width 70 height 14
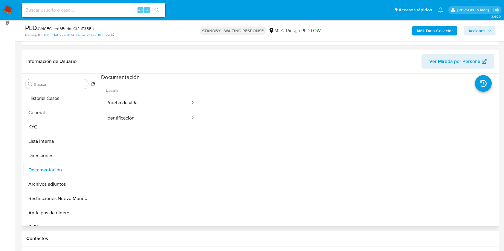
scroll to position [91, 0]
